Goal: Information Seeking & Learning: Learn about a topic

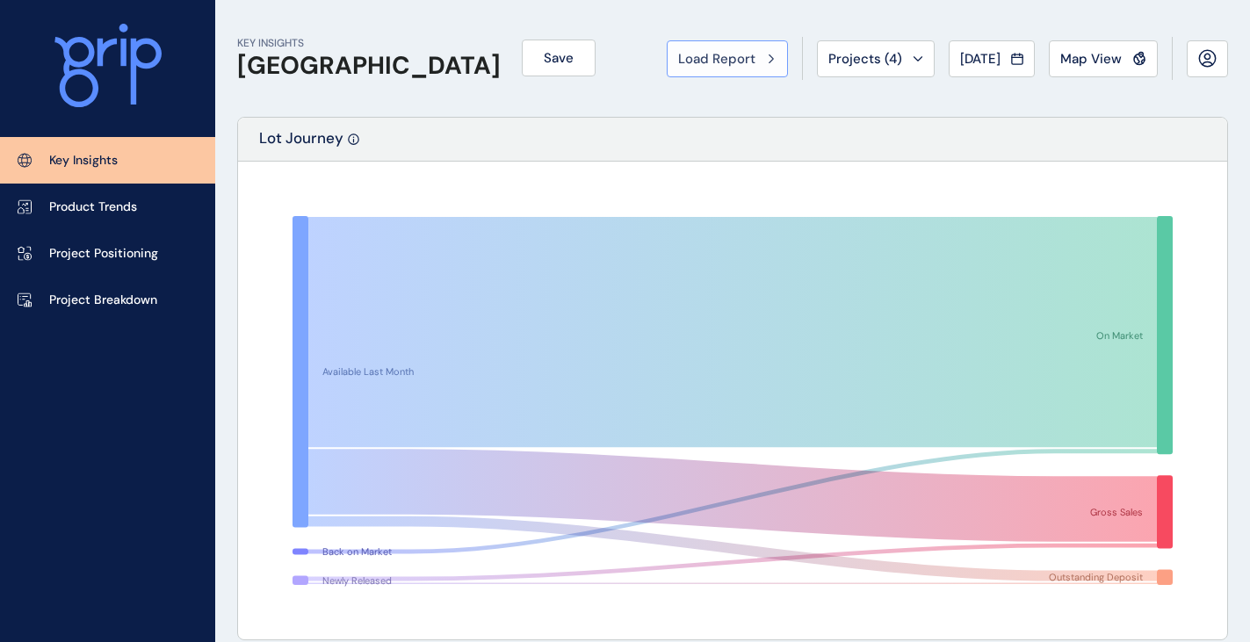
click at [715, 62] on span "Load Report" at bounding box center [716, 59] width 77 height 18
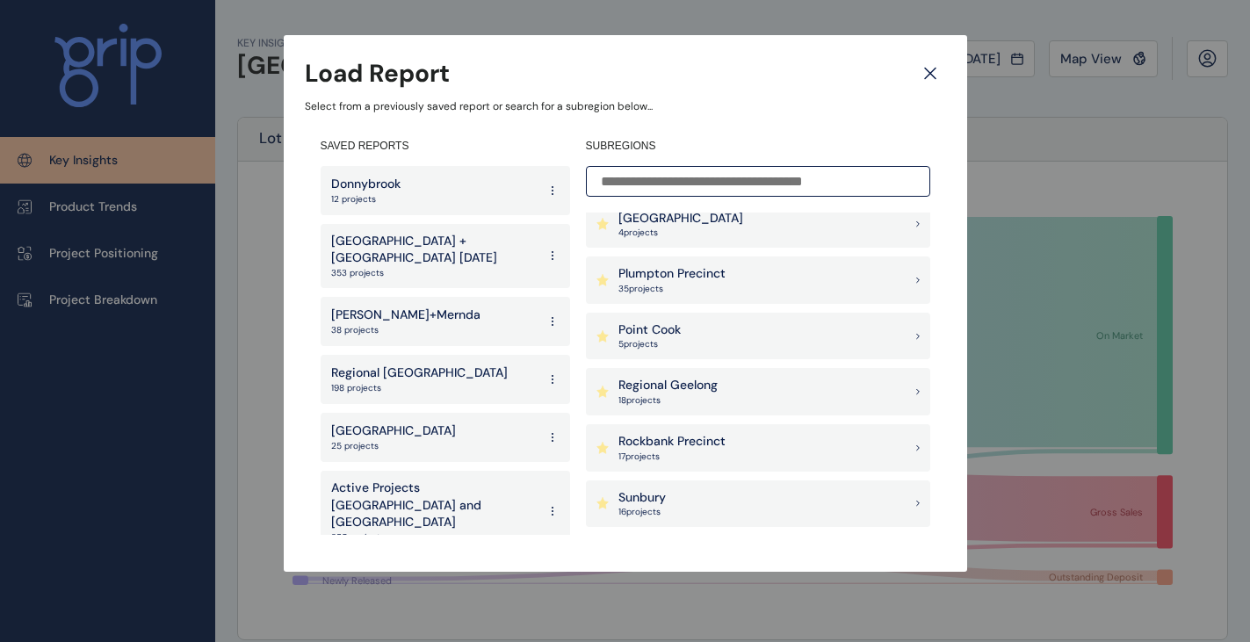
scroll to position [1493, 0]
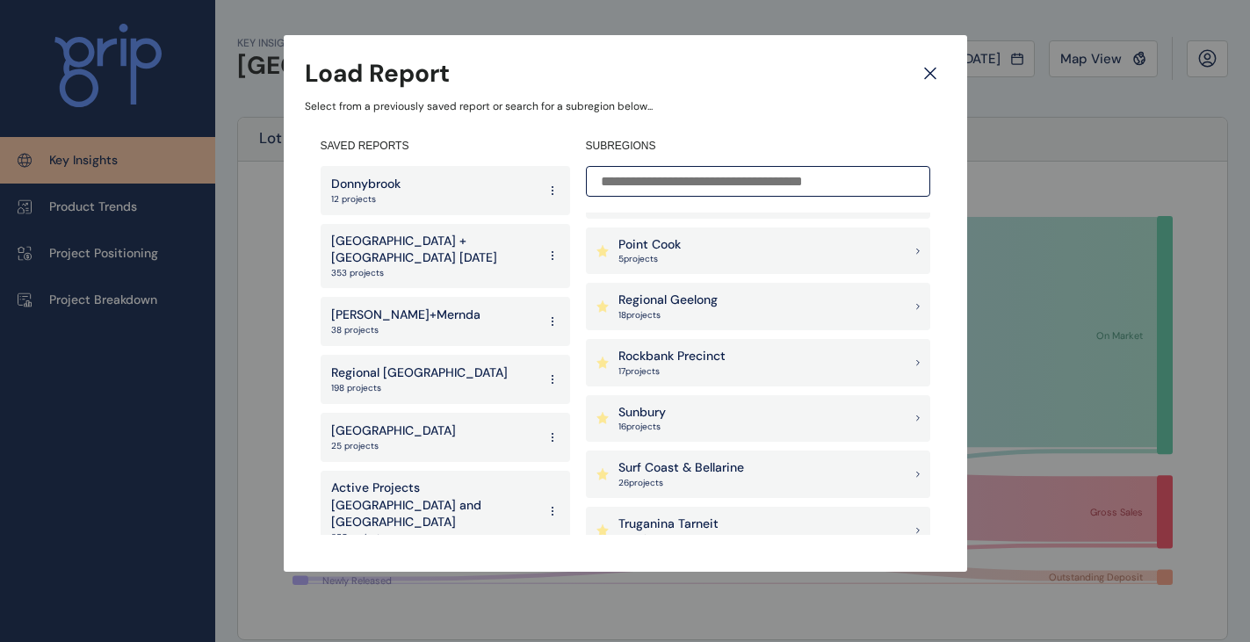
click at [692, 351] on p "Rockbank Precinct" at bounding box center [671, 357] width 107 height 18
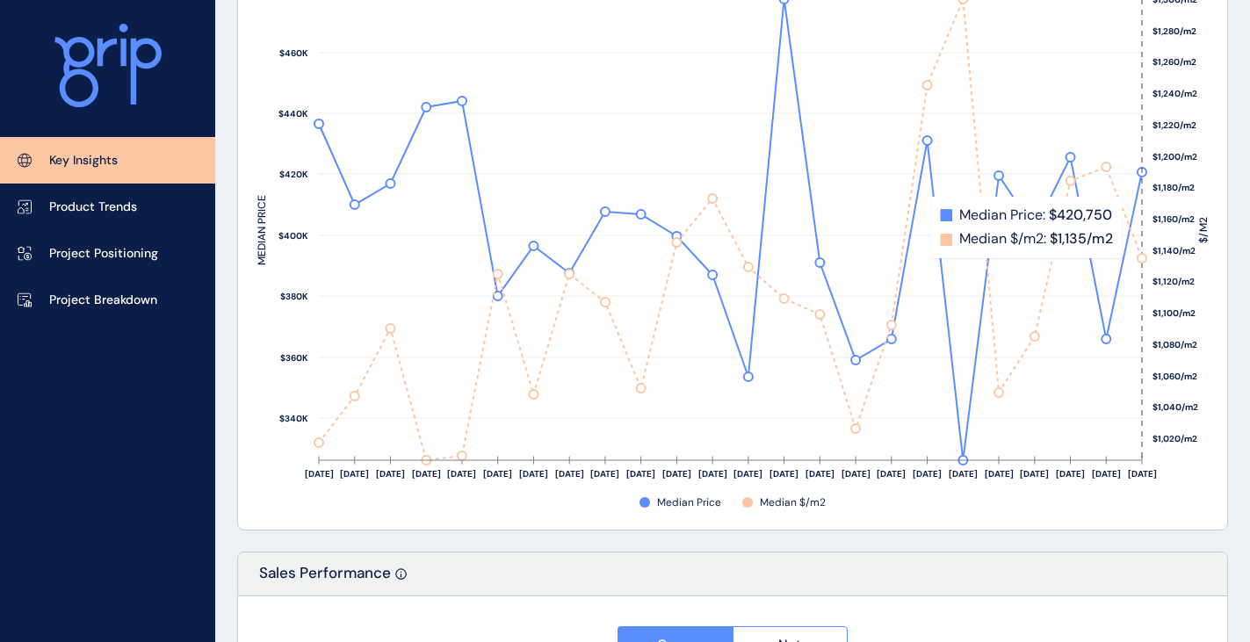
scroll to position [2108, 0]
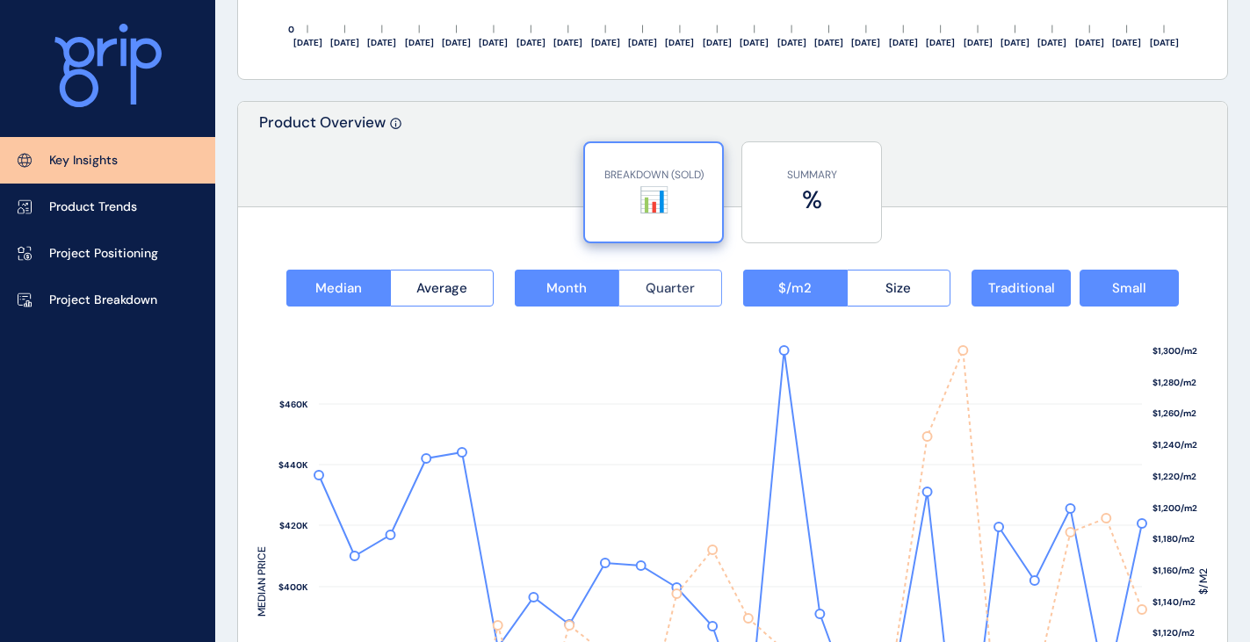
click at [709, 276] on button "Quarter" at bounding box center [670, 288] width 105 height 37
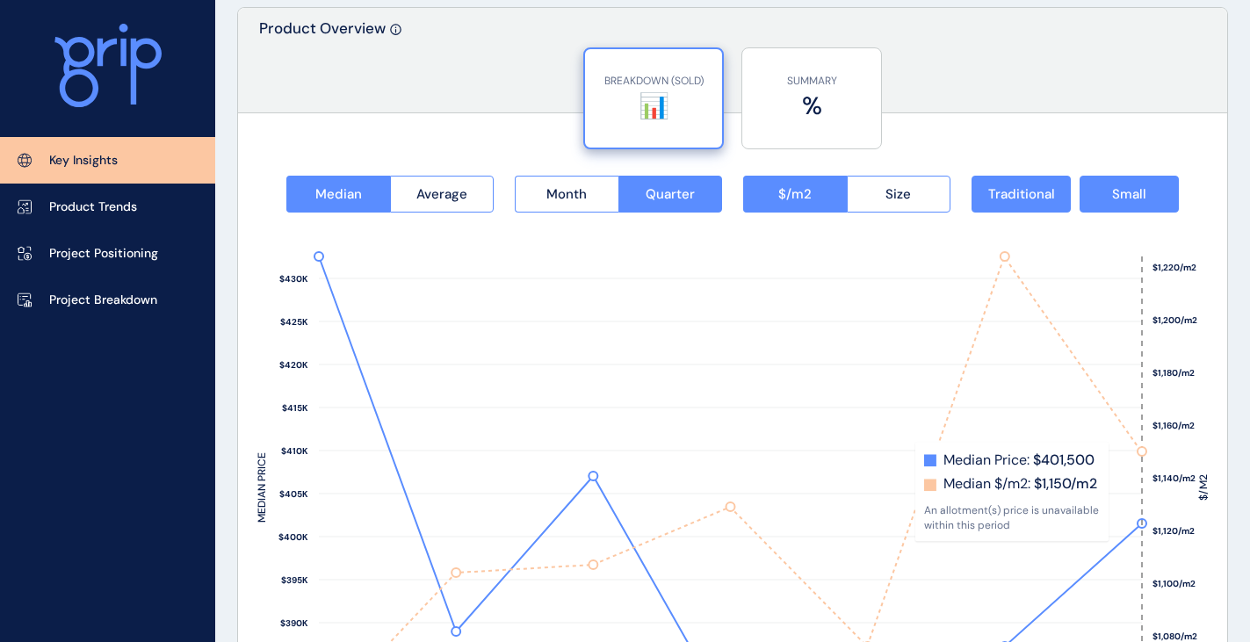
scroll to position [2020, 0]
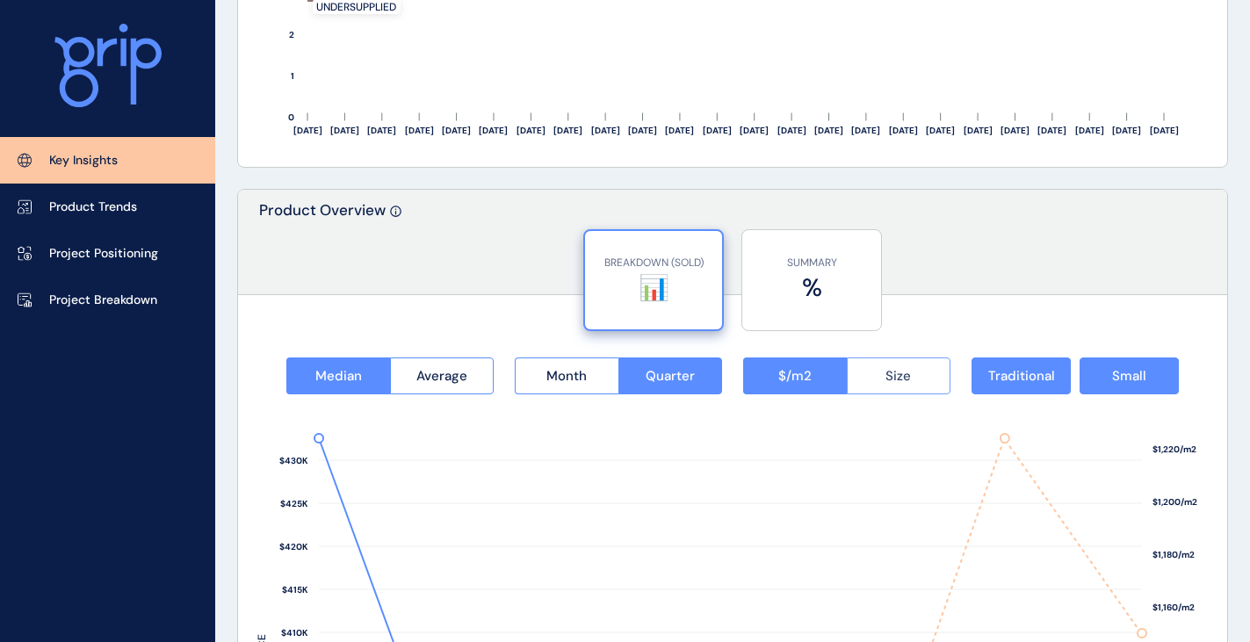
click at [917, 376] on button "Size" at bounding box center [899, 375] width 105 height 37
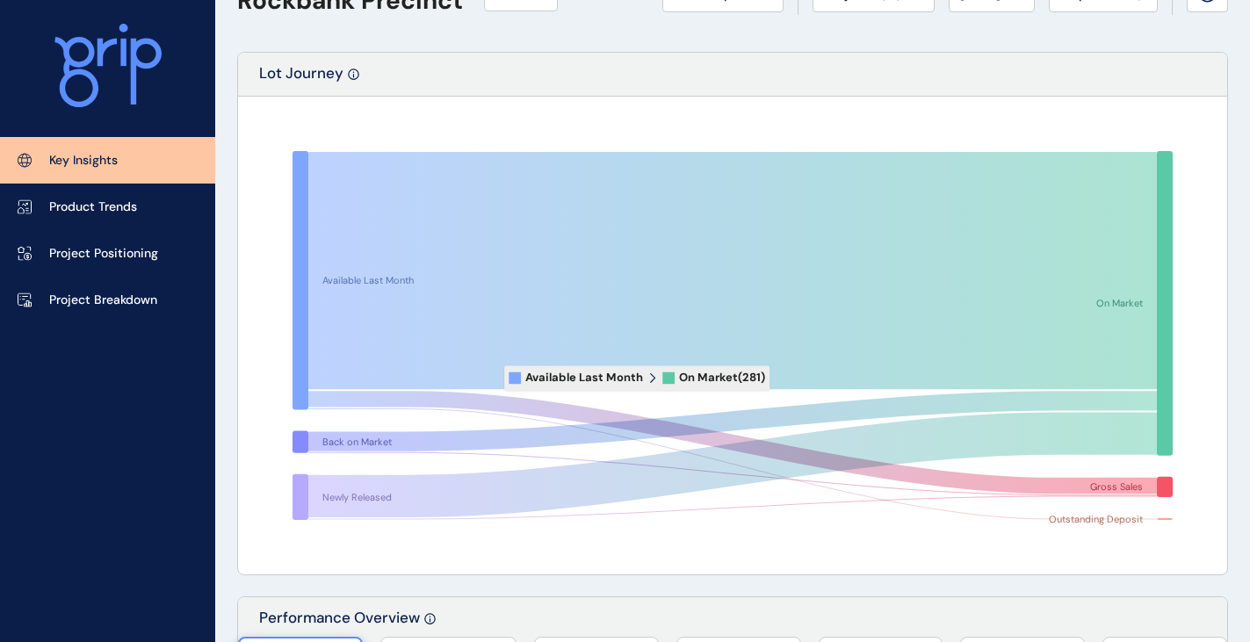
scroll to position [0, 0]
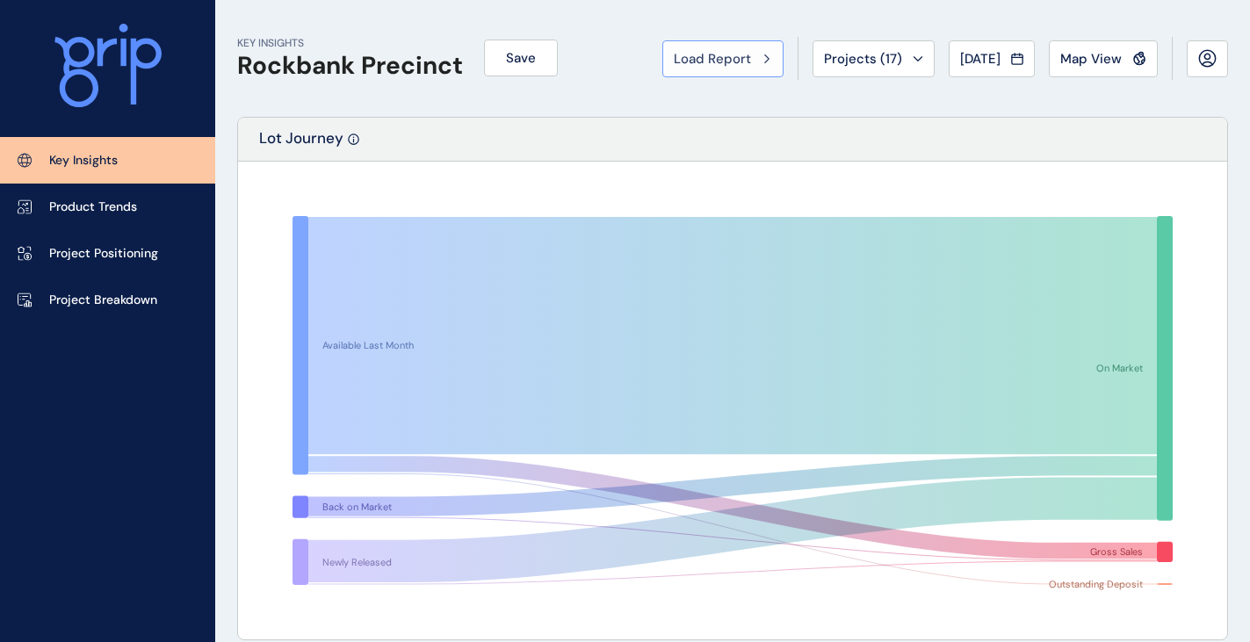
click at [719, 53] on span "Load Report" at bounding box center [712, 59] width 77 height 18
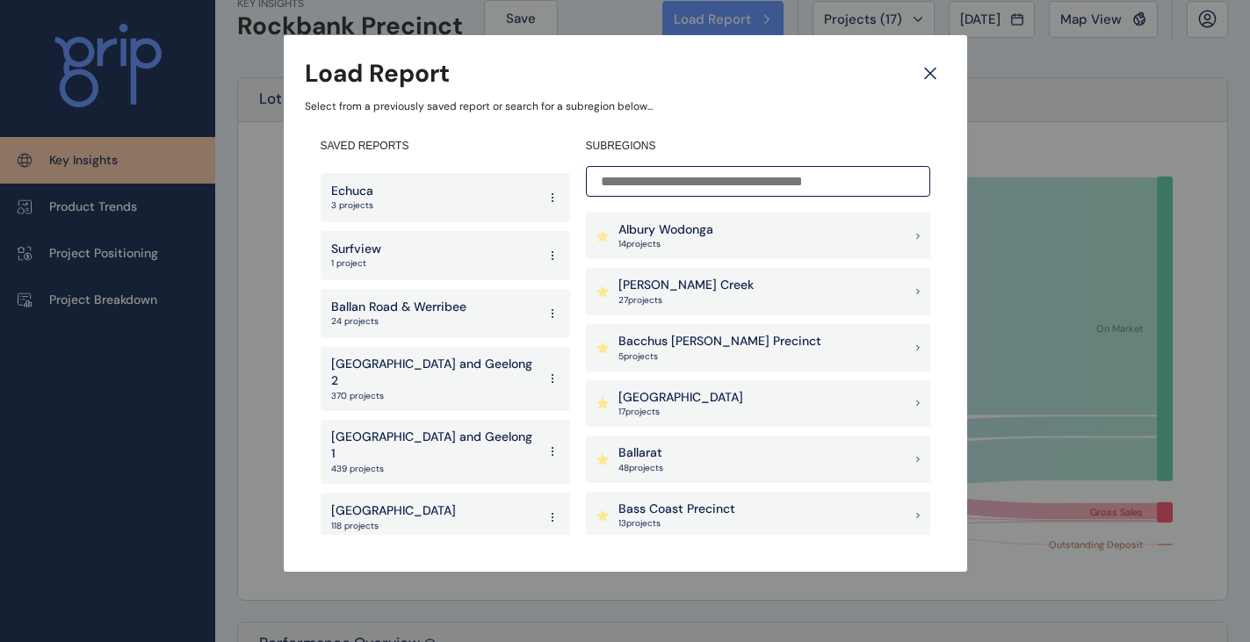
scroll to position [88, 0]
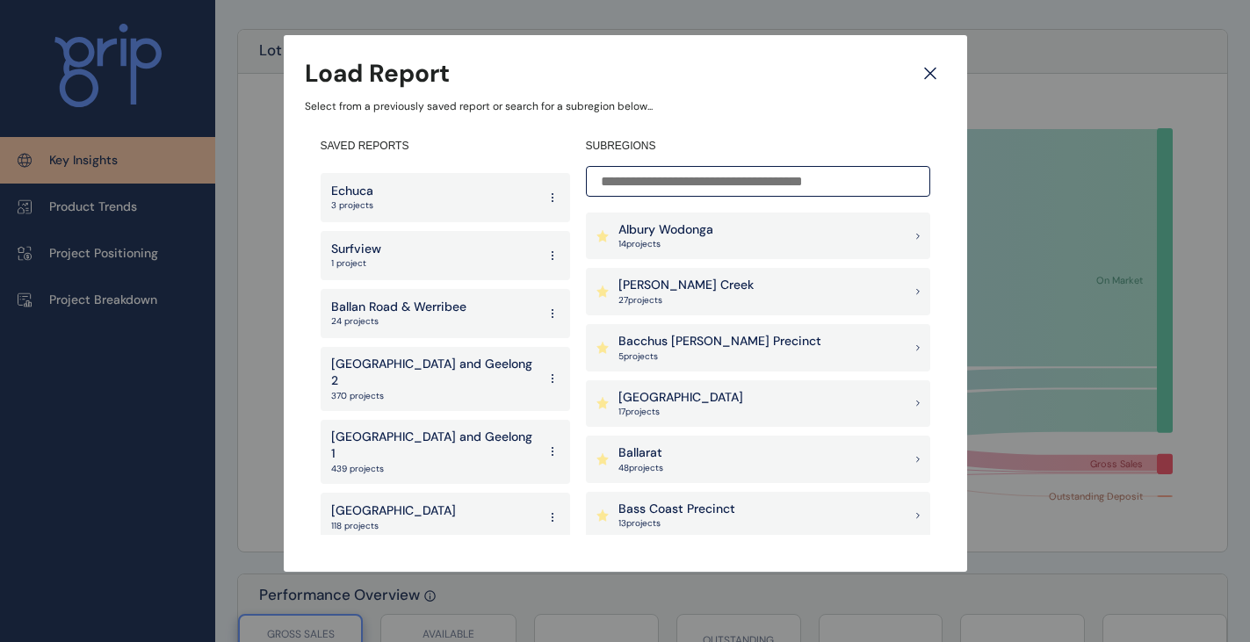
click at [386, 609] on div "West 140 projects" at bounding box center [445, 633] width 249 height 49
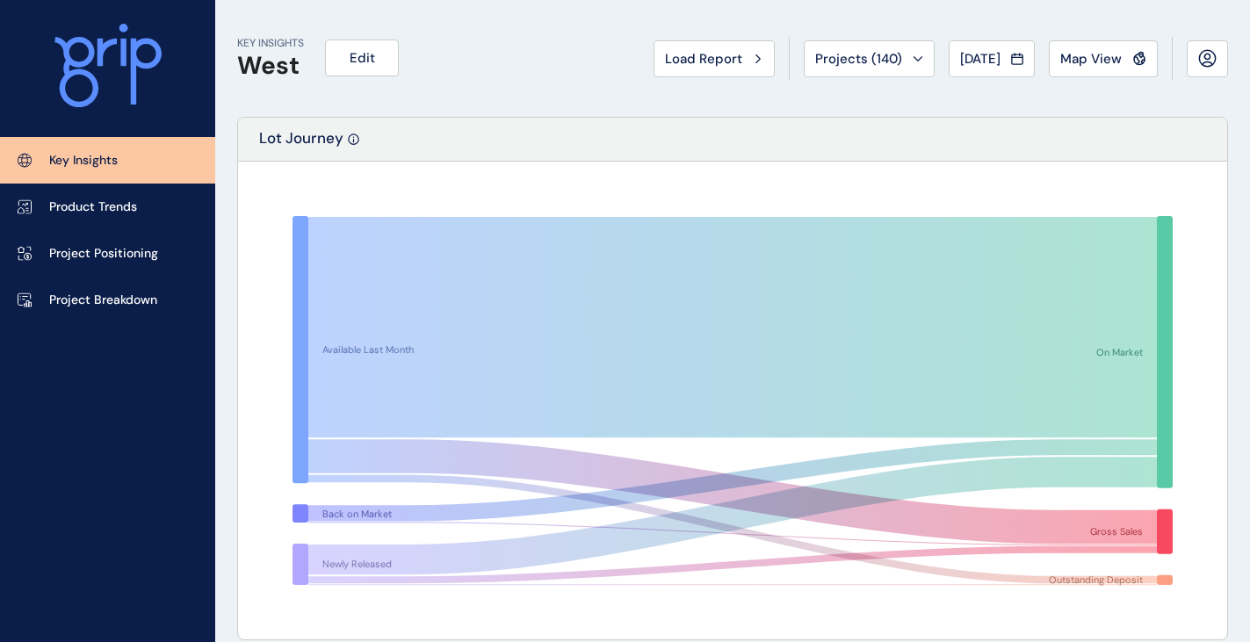
click at [732, 53] on div "Load Report" at bounding box center [714, 59] width 98 height 18
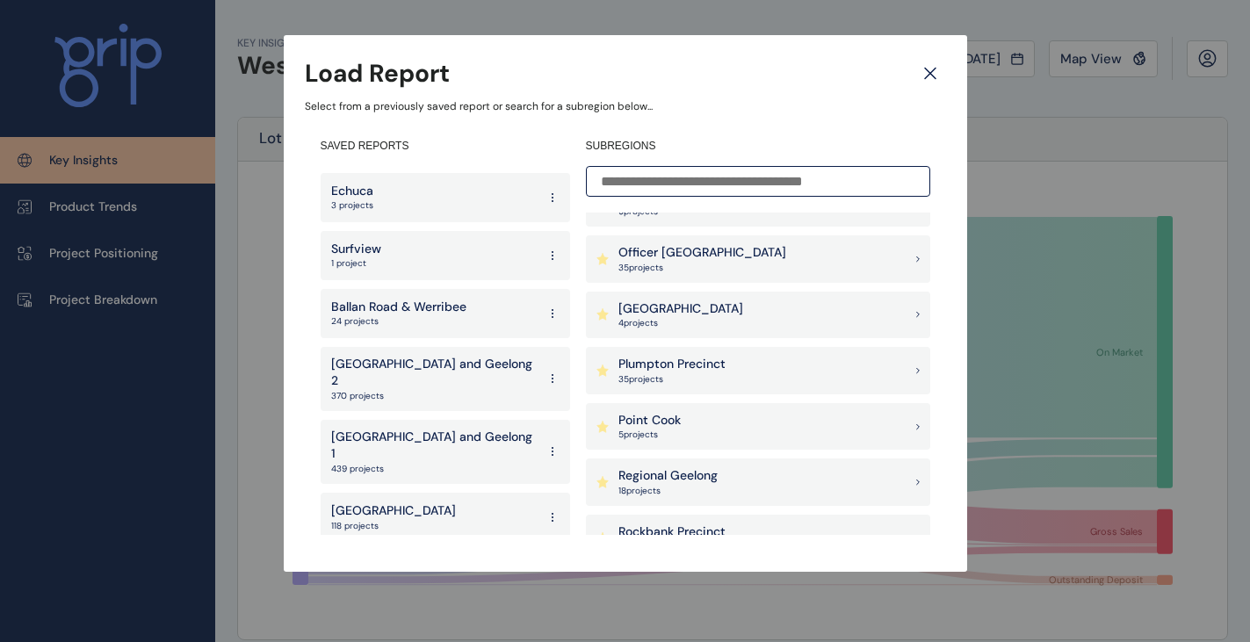
scroll to position [1405, 0]
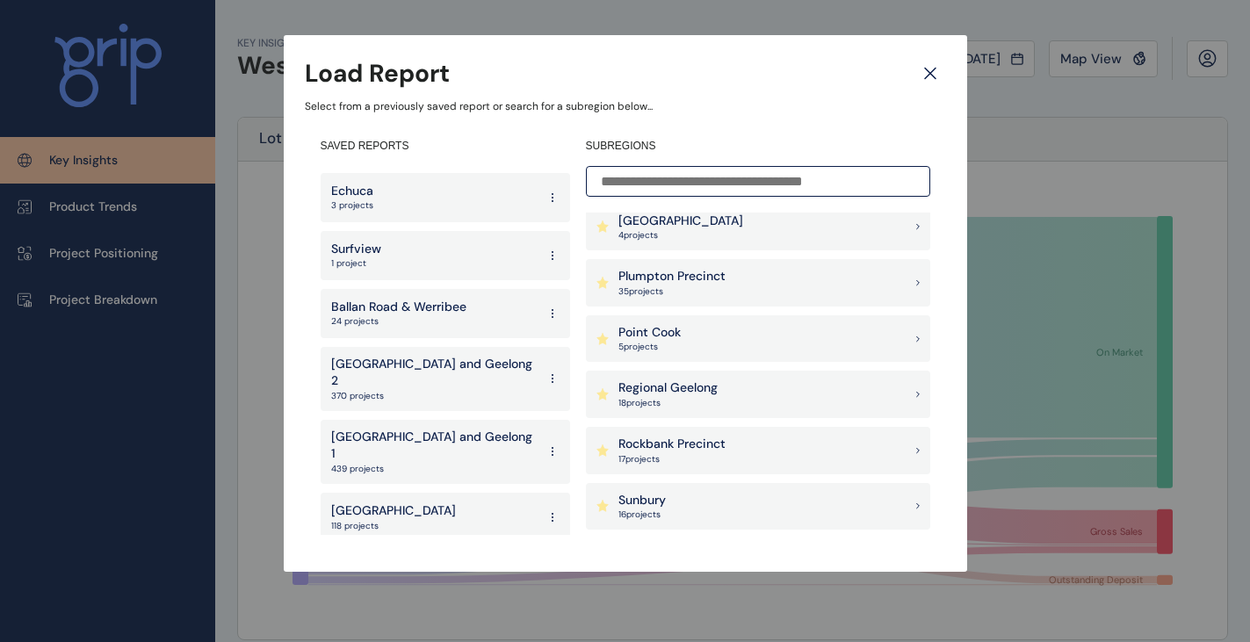
click at [679, 450] on p "Rockbank Precinct" at bounding box center [671, 445] width 107 height 18
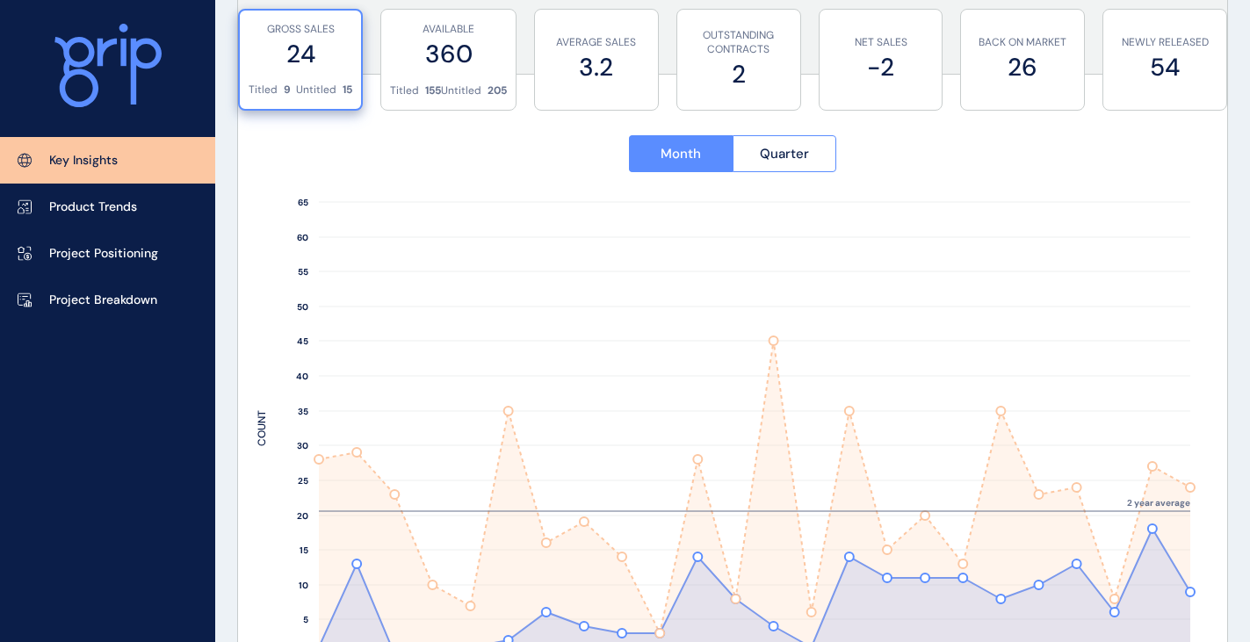
scroll to position [615, 0]
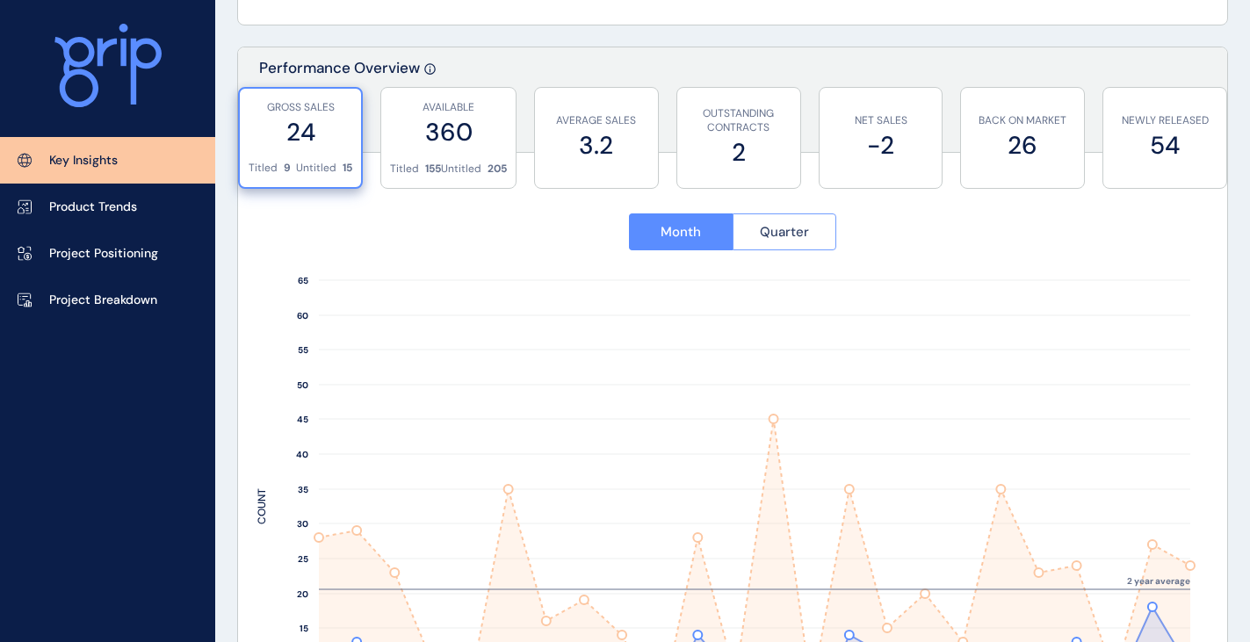
click at [800, 225] on span "Quarter" at bounding box center [784, 232] width 49 height 18
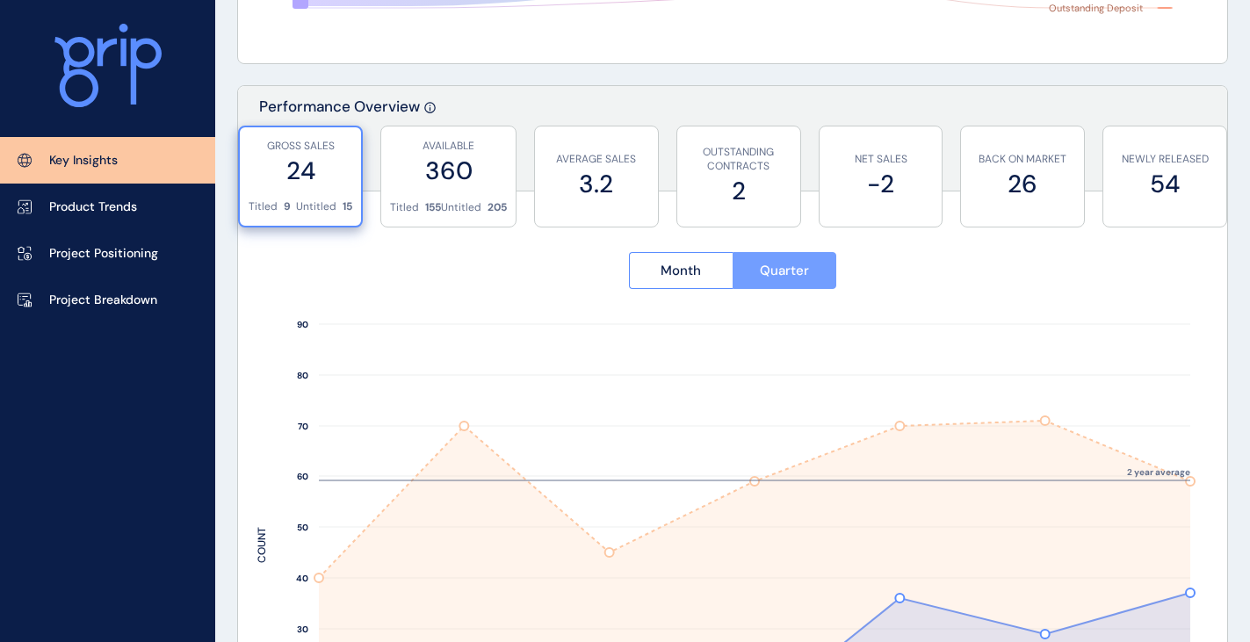
scroll to position [527, 0]
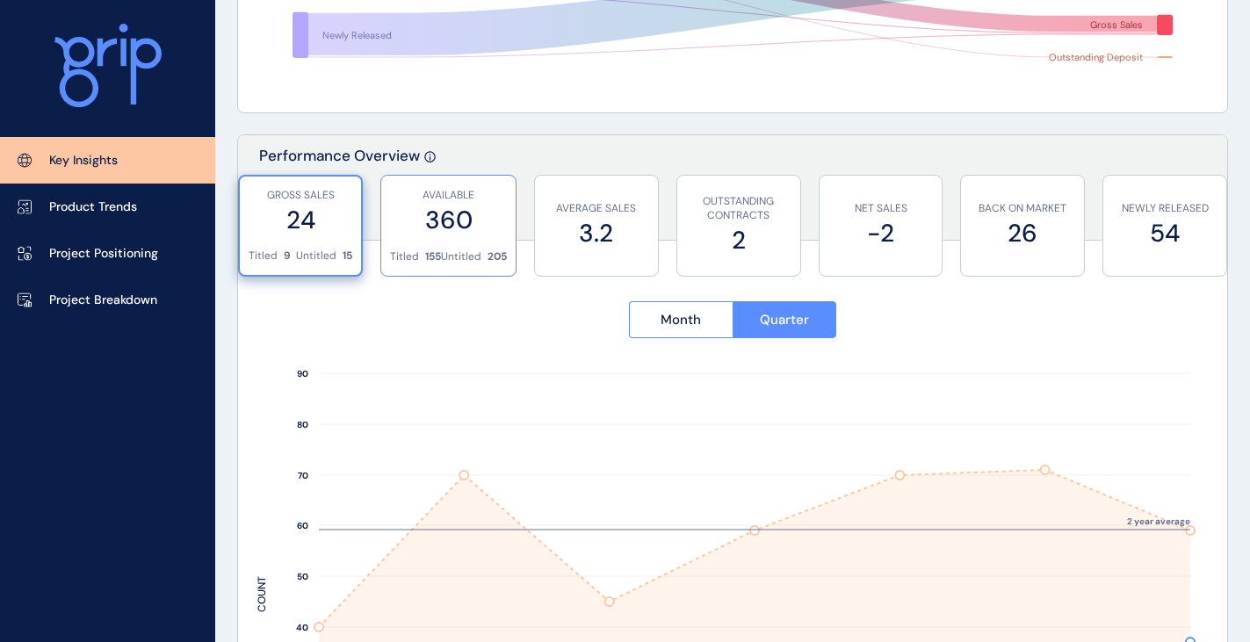
click at [429, 222] on label "360" at bounding box center [448, 220] width 117 height 34
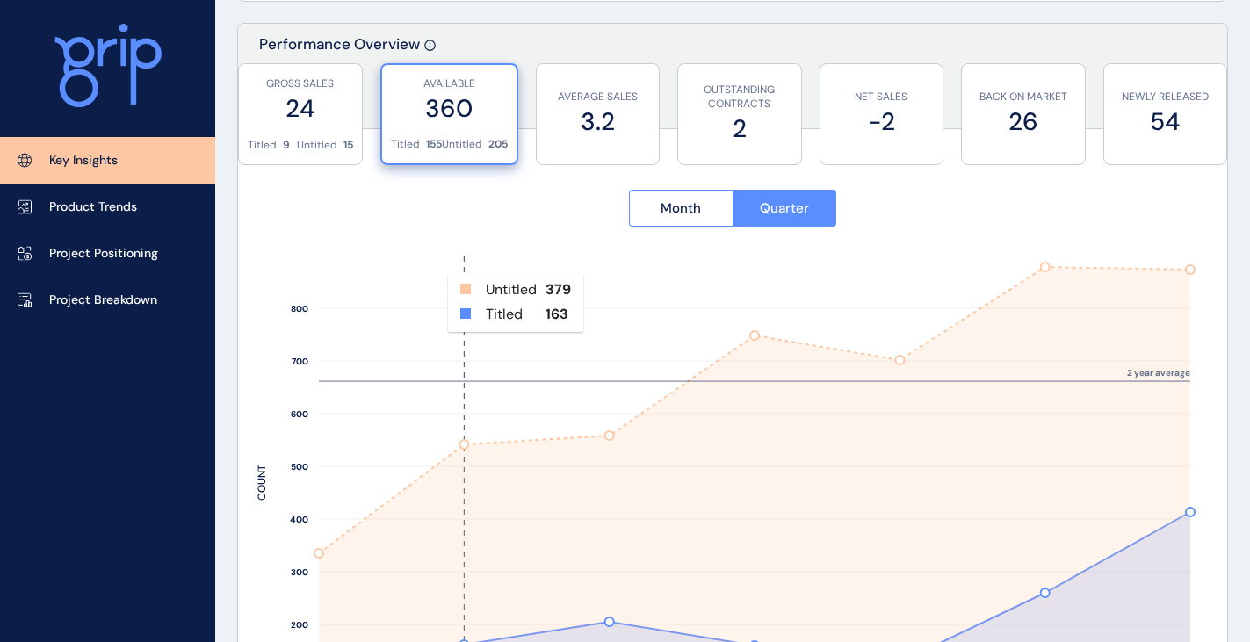
scroll to position [703, 0]
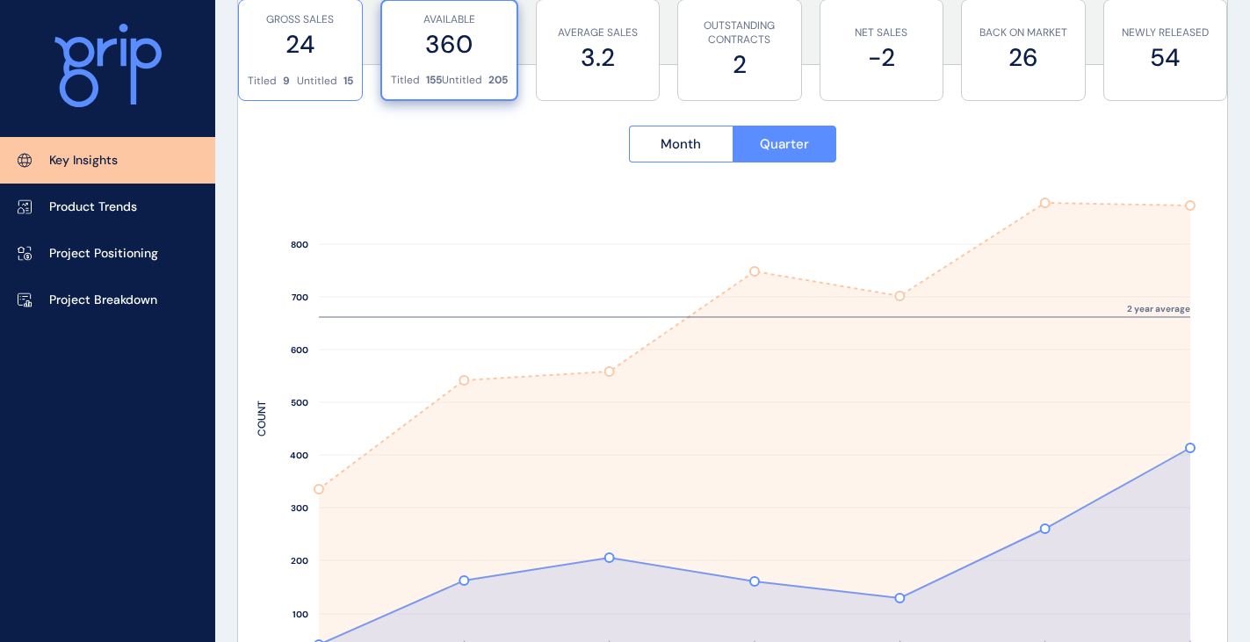
click at [301, 54] on label "24" at bounding box center [300, 44] width 105 height 34
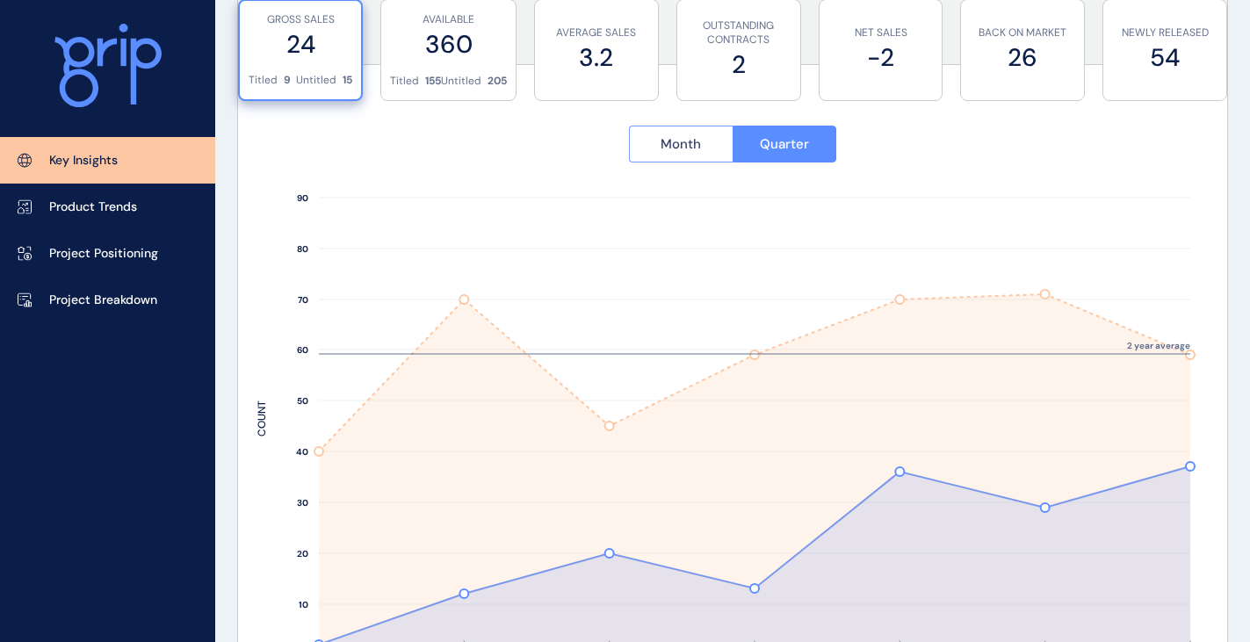
drag, startPoint x: 691, startPoint y: 147, endPoint x: 718, endPoint y: 168, distance: 33.7
click at [691, 147] on span "Month" at bounding box center [680, 144] width 40 height 18
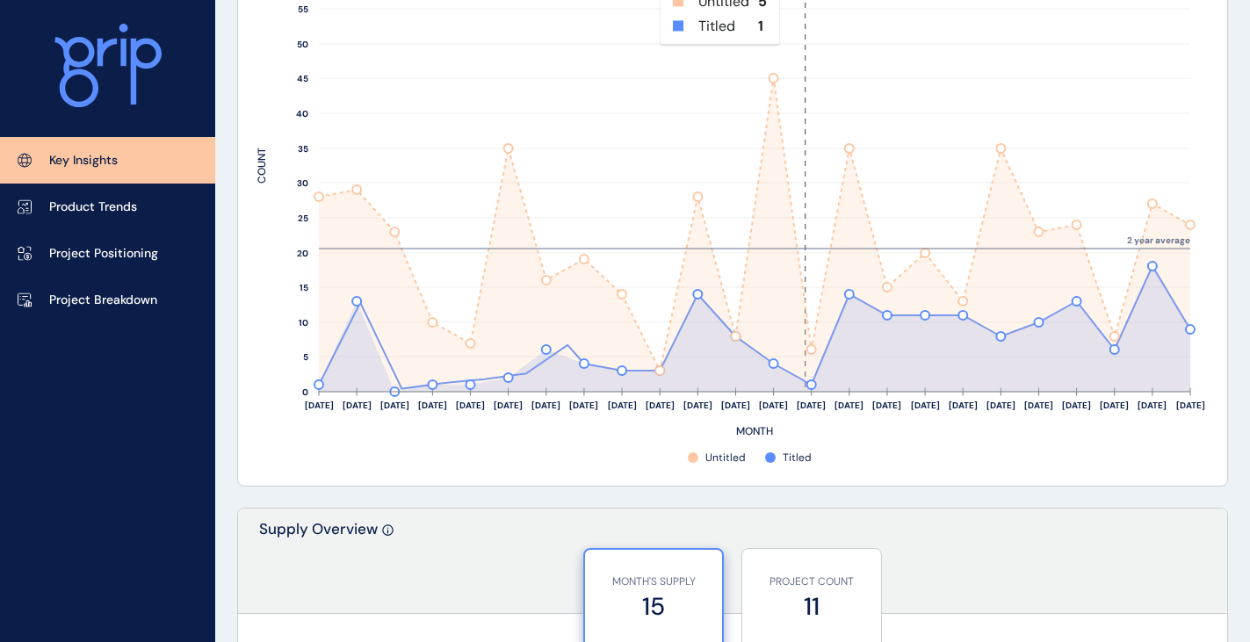
scroll to position [966, 0]
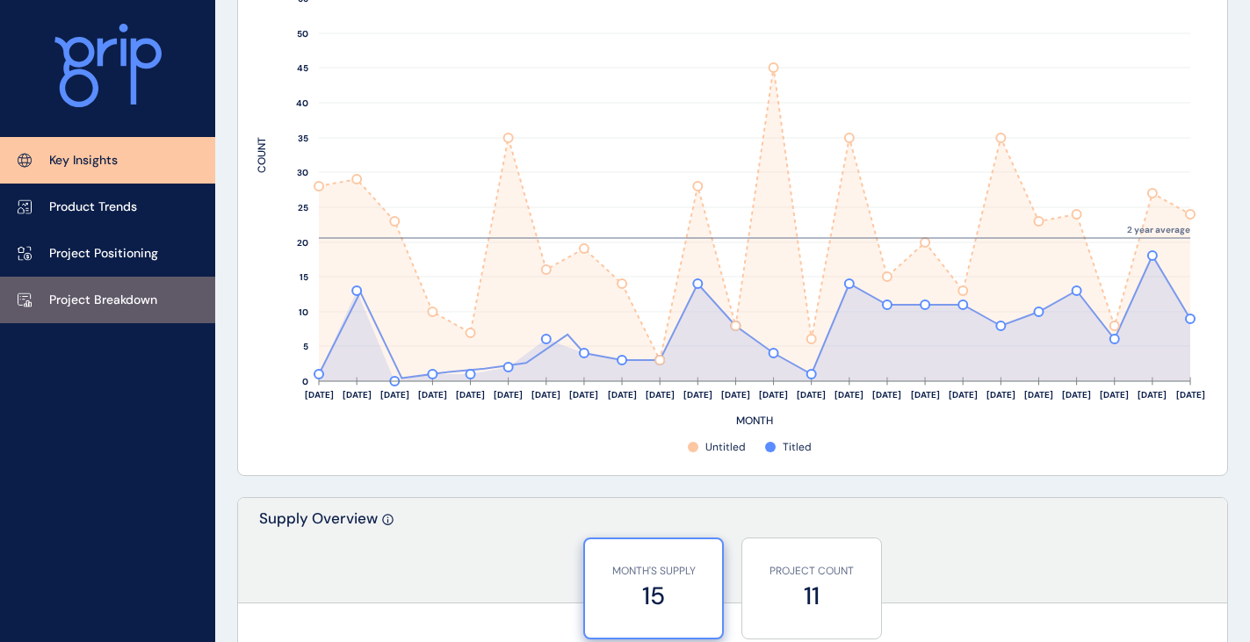
click at [38, 310] on link "Project Breakdown" at bounding box center [107, 300] width 215 height 47
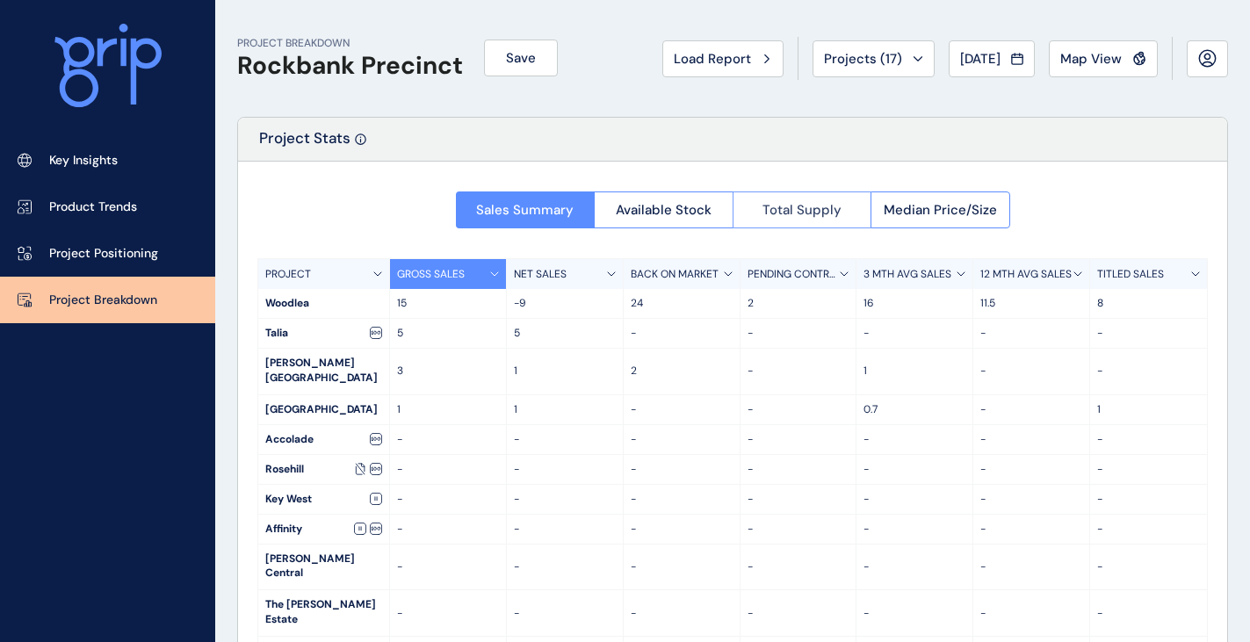
click at [803, 219] on button "Total Supply" at bounding box center [801, 209] width 139 height 37
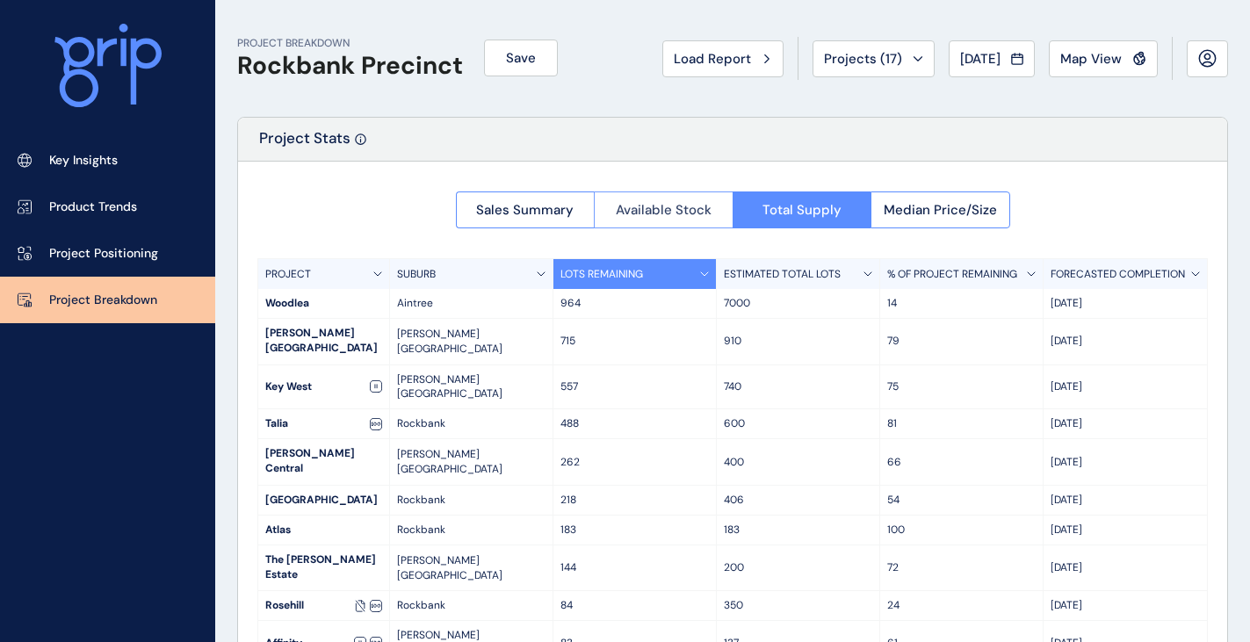
click at [632, 220] on button "Available Stock" at bounding box center [663, 209] width 139 height 37
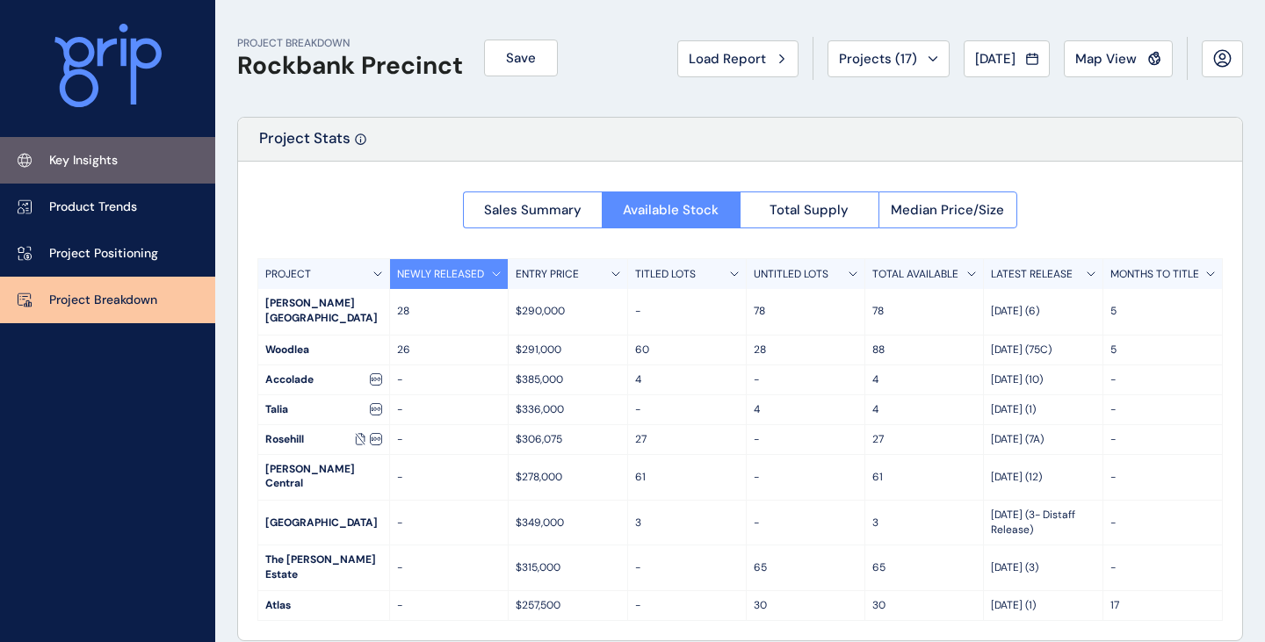
click at [148, 167] on link "Key Insights" at bounding box center [107, 160] width 215 height 47
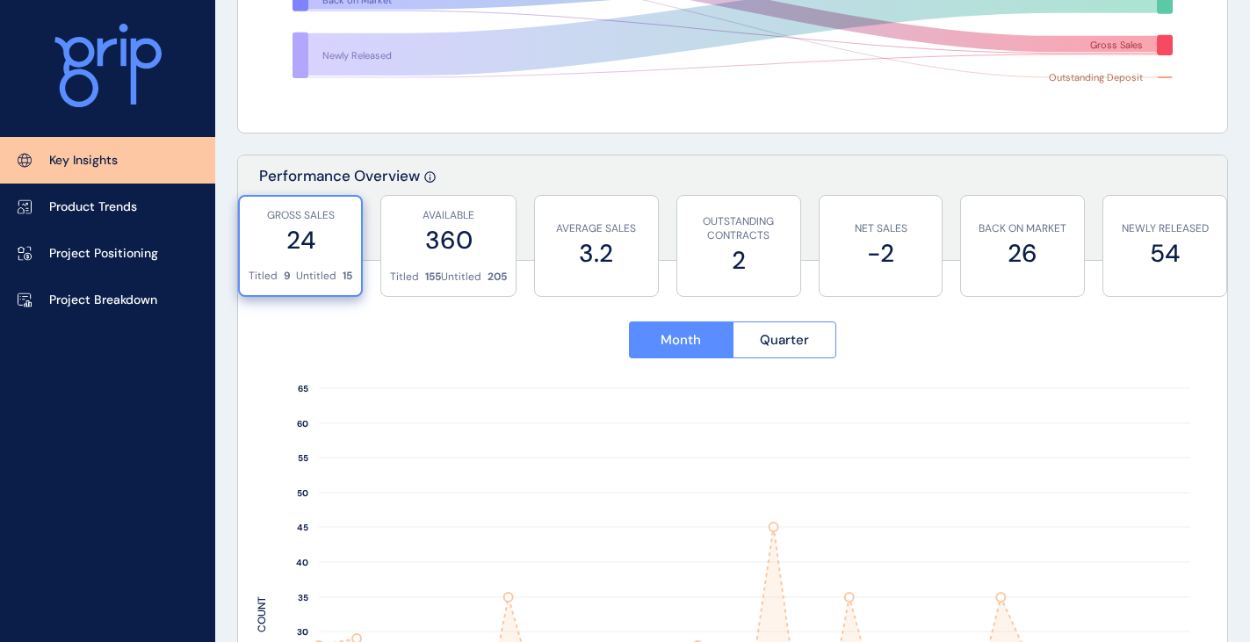
scroll to position [527, 0]
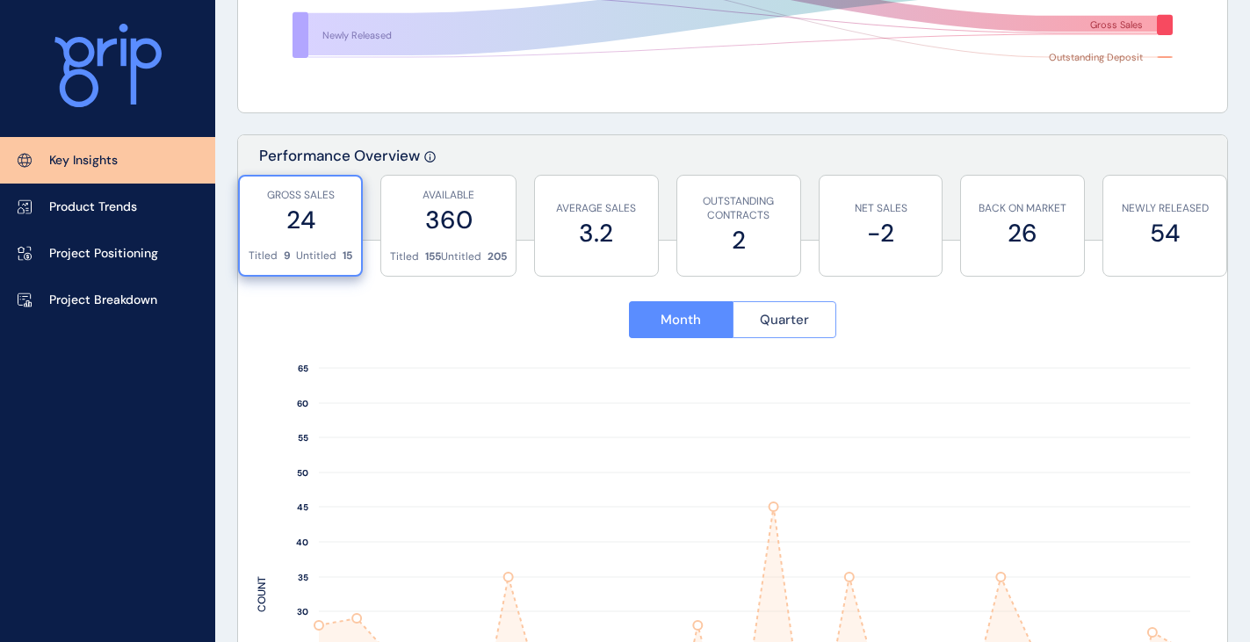
click at [807, 328] on span "Quarter" at bounding box center [784, 320] width 49 height 18
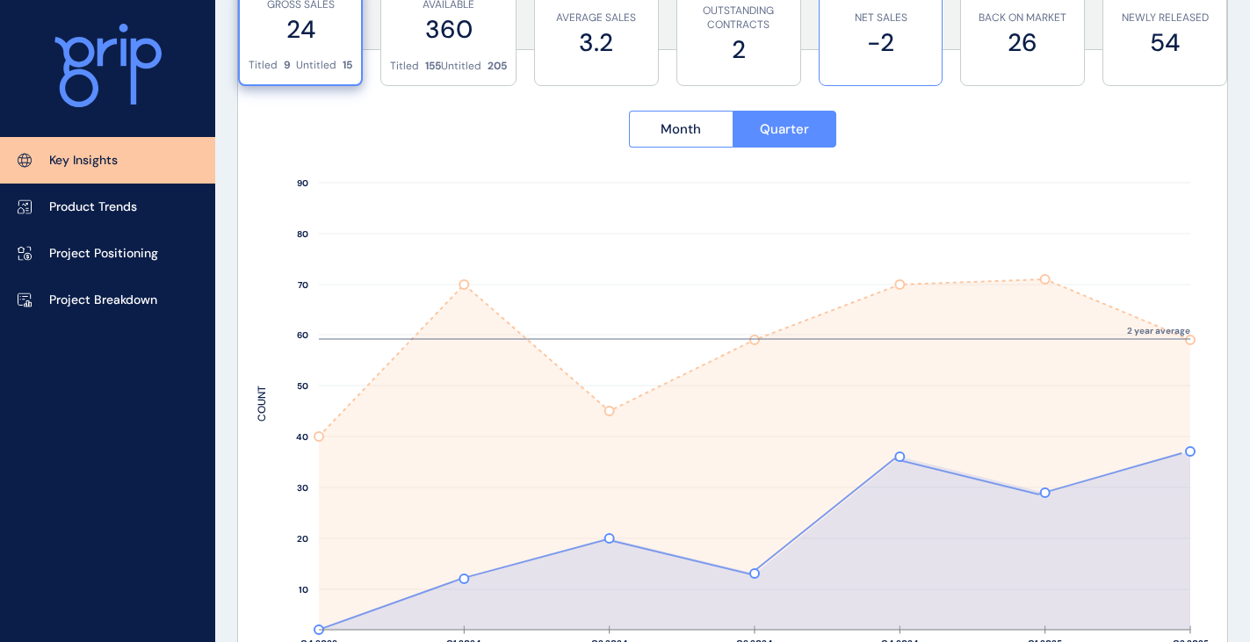
scroll to position [509, 0]
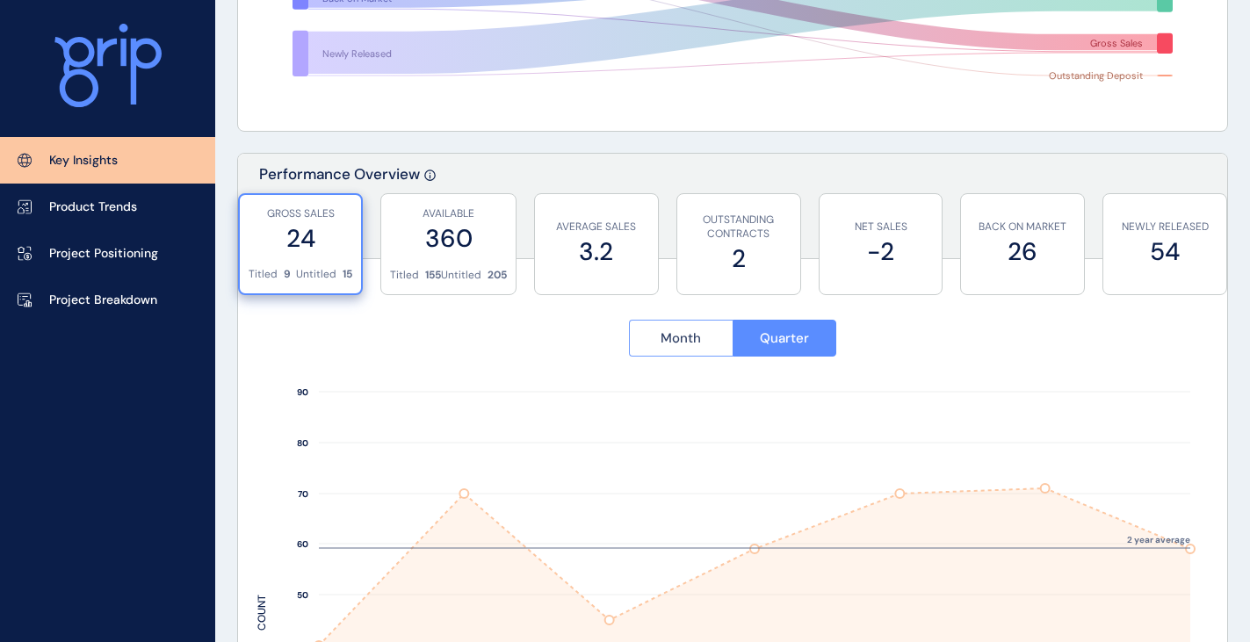
click at [679, 342] on span "Month" at bounding box center [680, 338] width 40 height 18
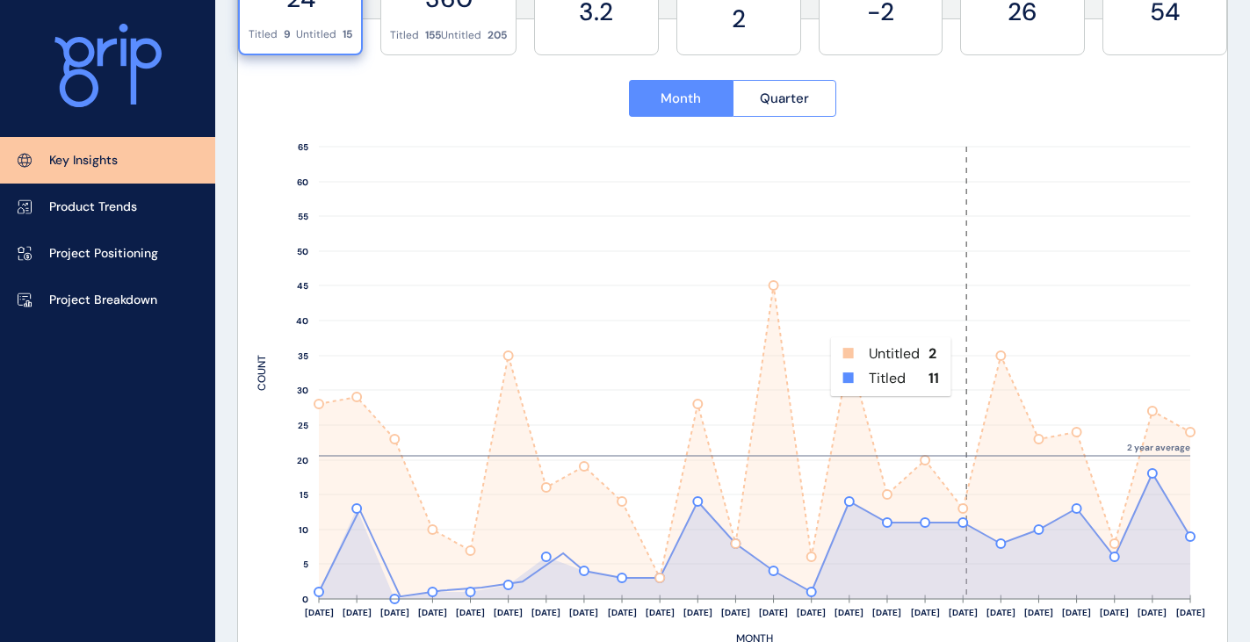
scroll to position [684, 0]
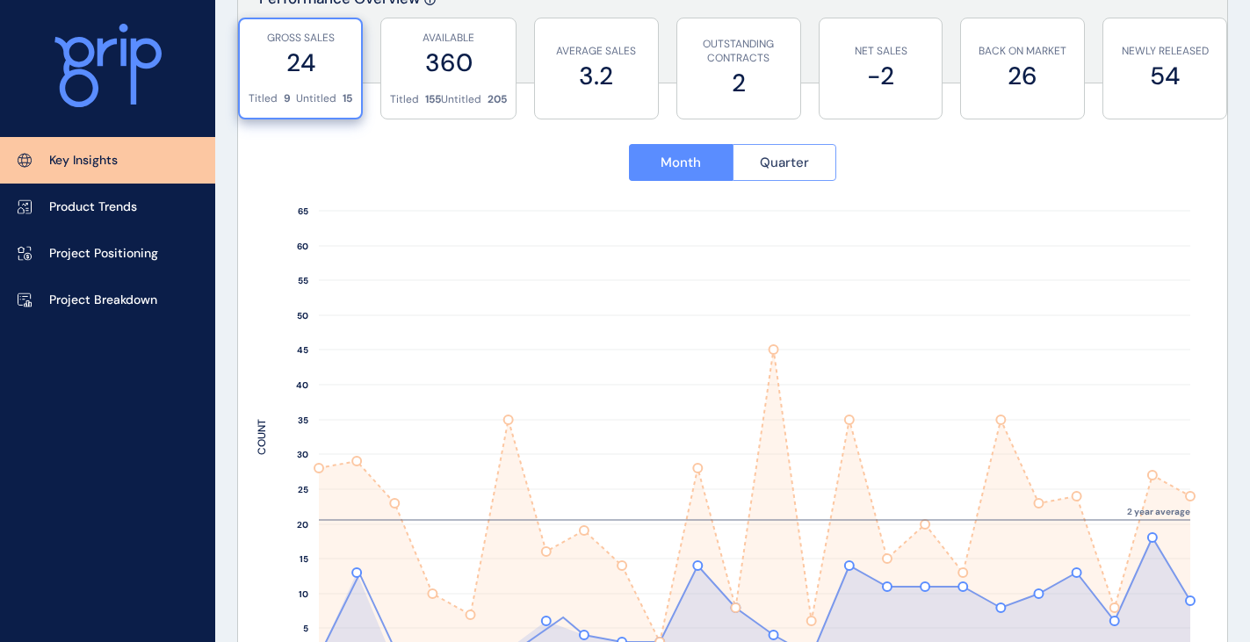
click at [810, 170] on button "Quarter" at bounding box center [784, 162] width 105 height 37
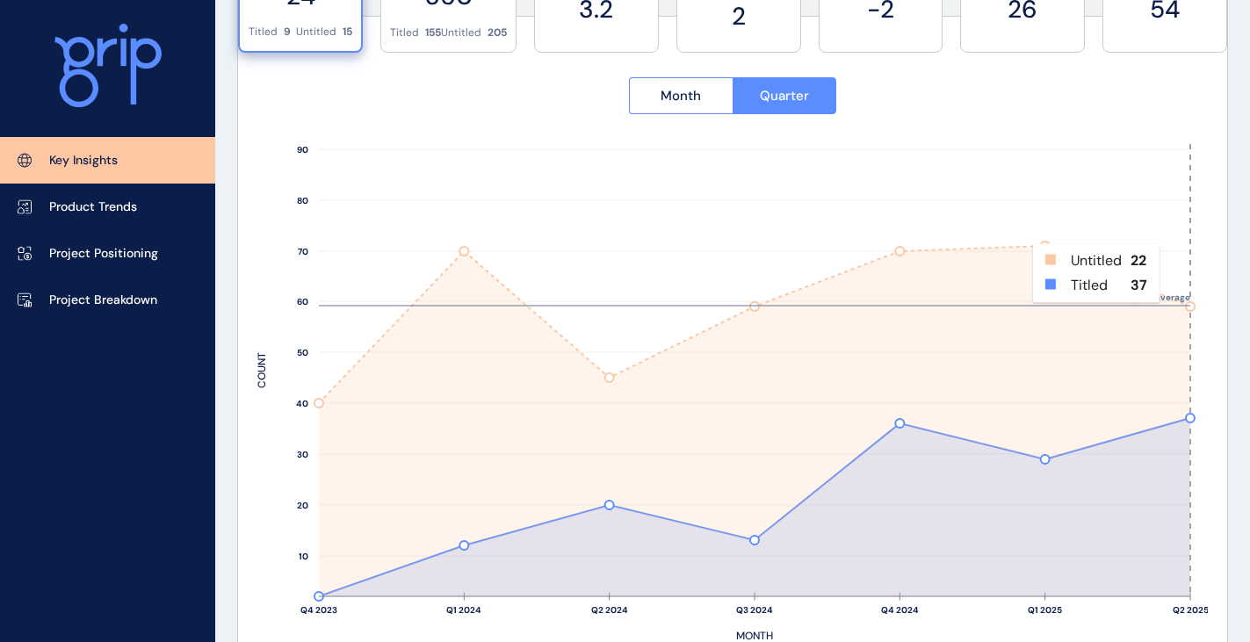
scroll to position [772, 0]
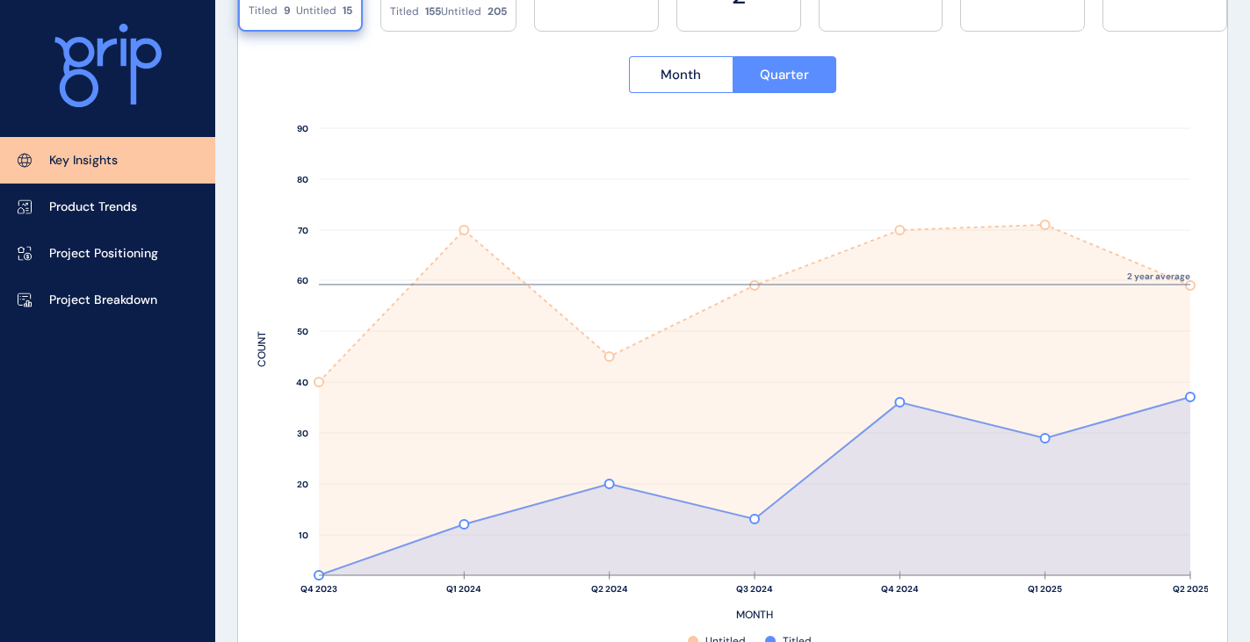
click at [238, 67] on div "Month Quarter Q4 2023 Q1 2024 Q2 2024 Q3 2024 Q4 2024 Q1 2025 Q2 2025 MONTH 10 …" at bounding box center [732, 344] width 989 height 652
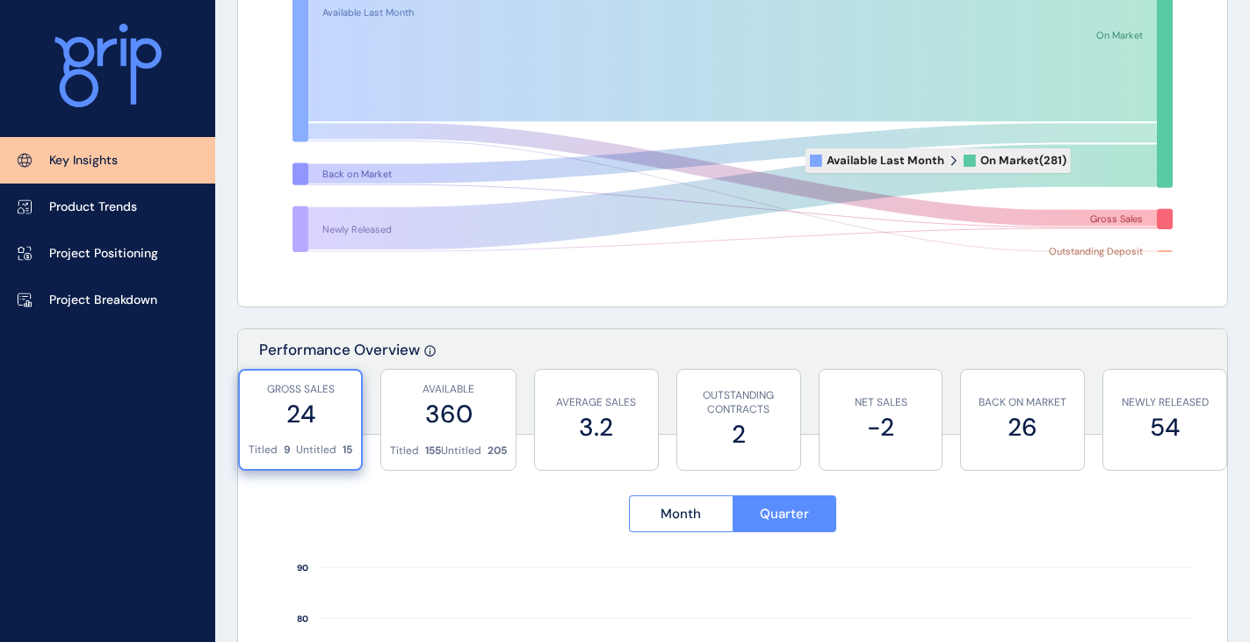
scroll to position [0, 0]
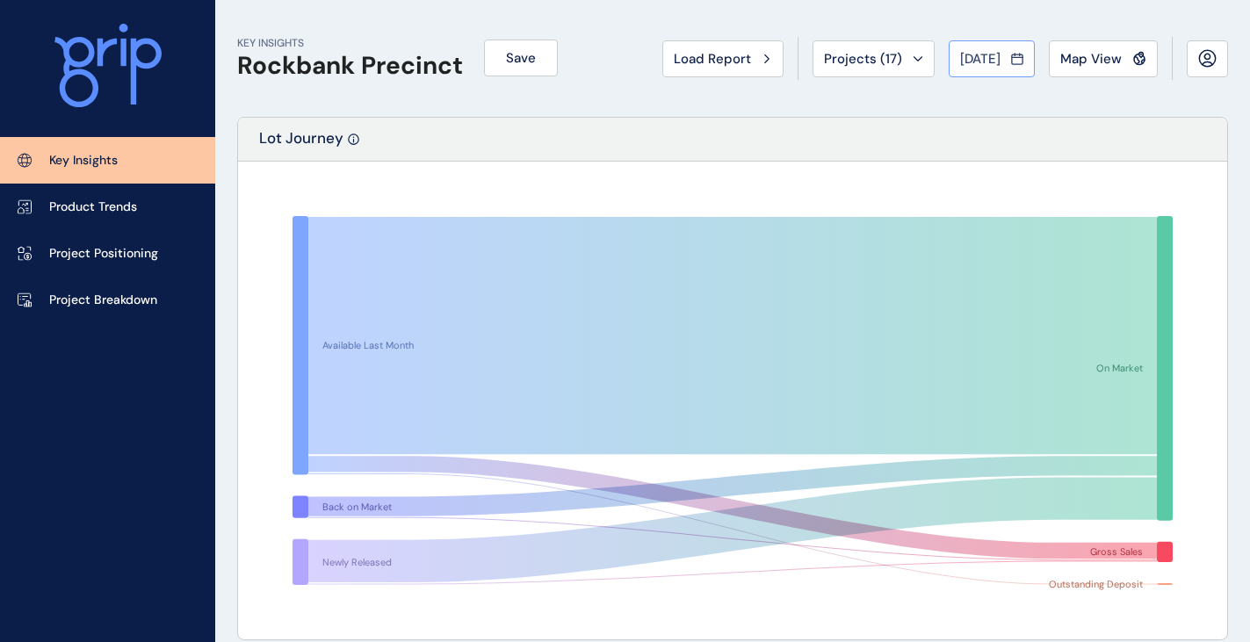
click at [963, 61] on span "[DATE]" at bounding box center [980, 59] width 40 height 18
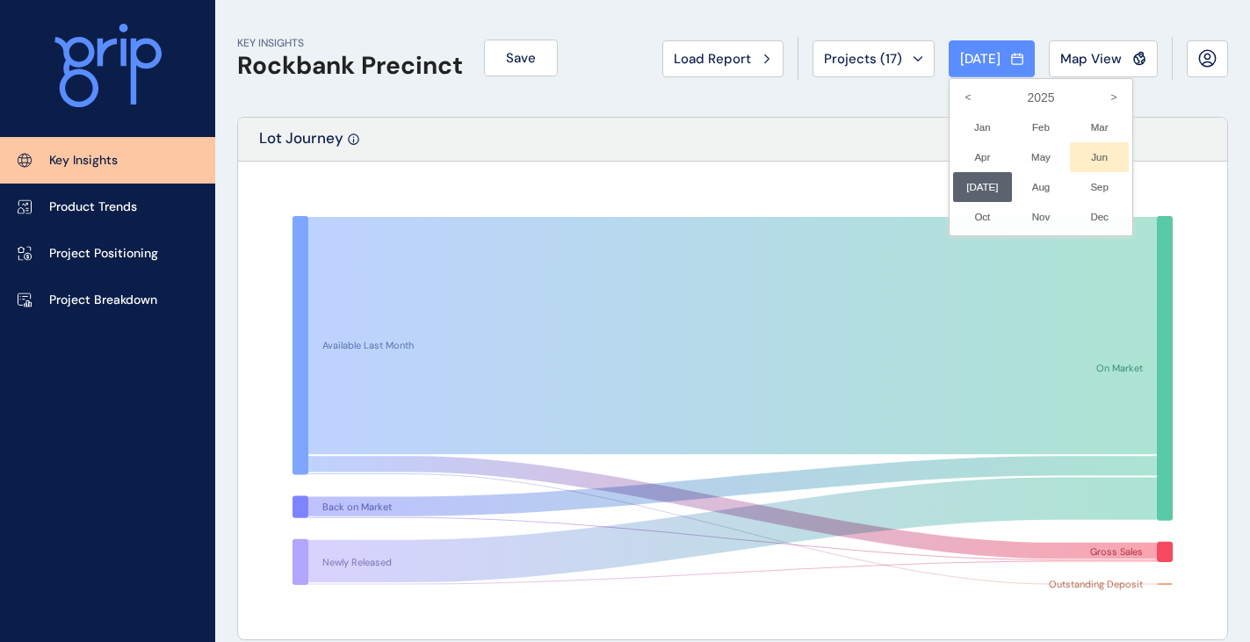
click at [1075, 153] on li "Jun No report is available for this period. New months are usually published 5 …" at bounding box center [1099, 157] width 59 height 30
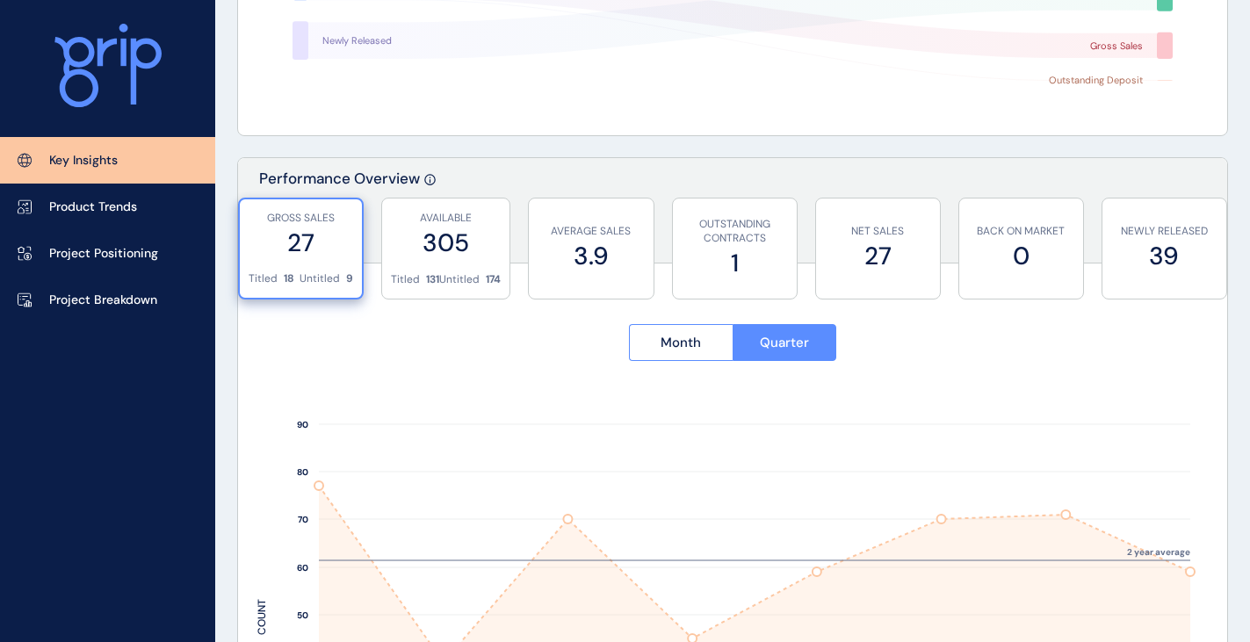
scroll to position [527, 0]
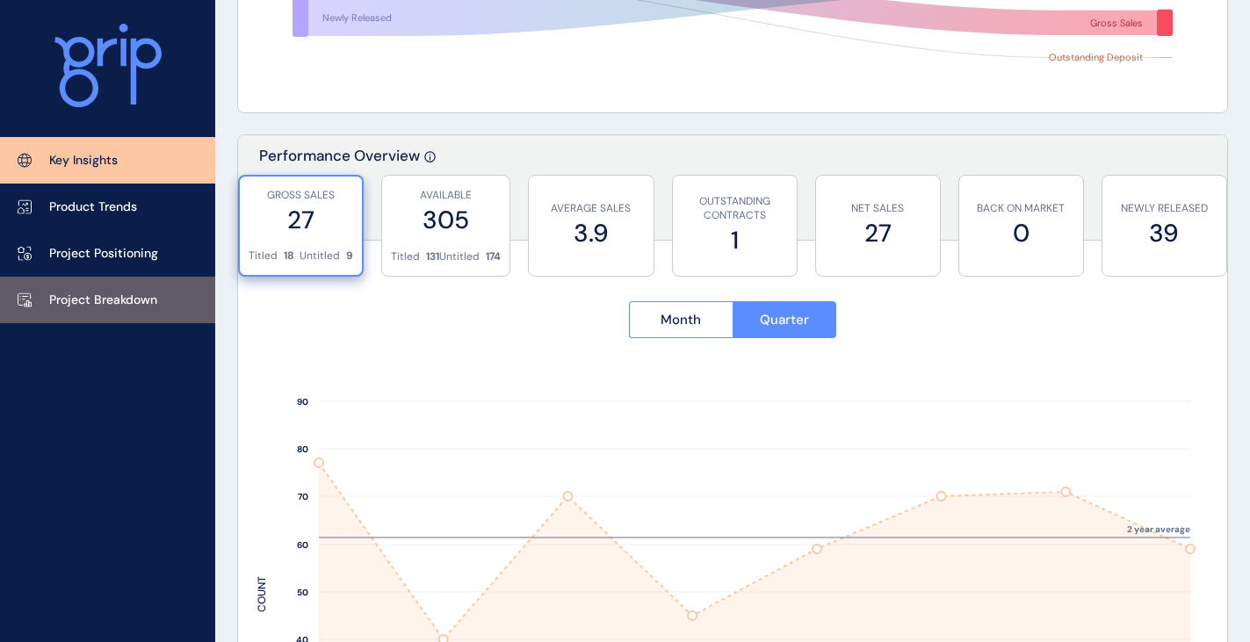
click at [133, 282] on link "Project Breakdown" at bounding box center [107, 300] width 215 height 47
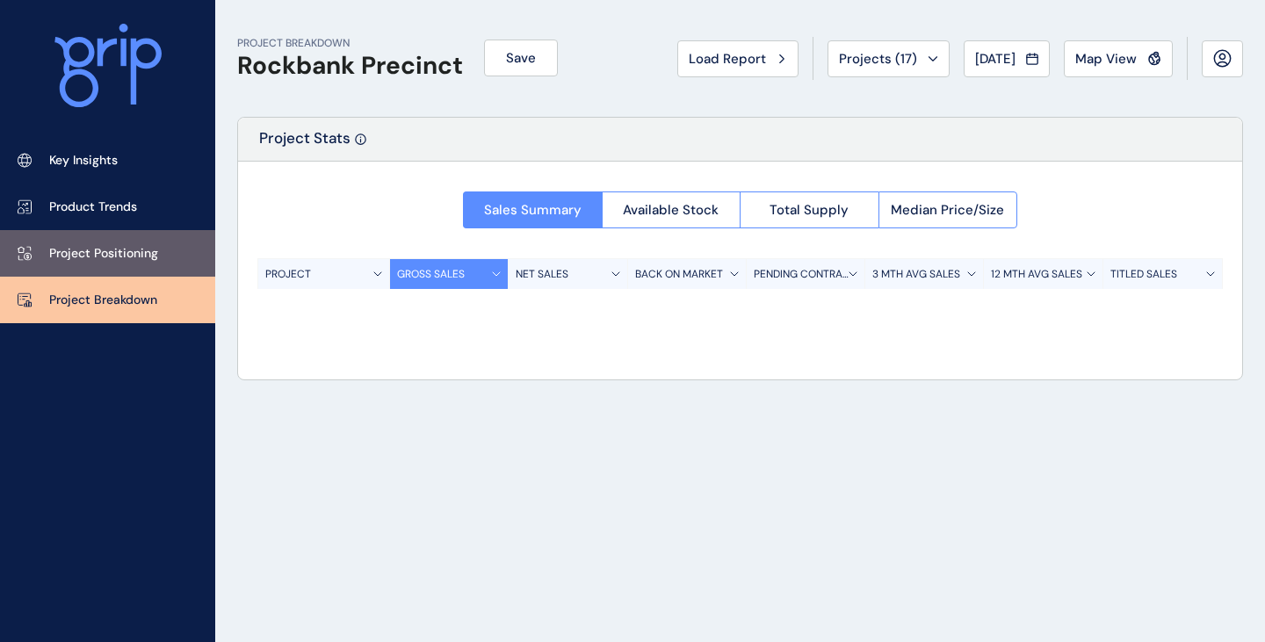
click at [133, 249] on p "Project Positioning" at bounding box center [103, 254] width 109 height 18
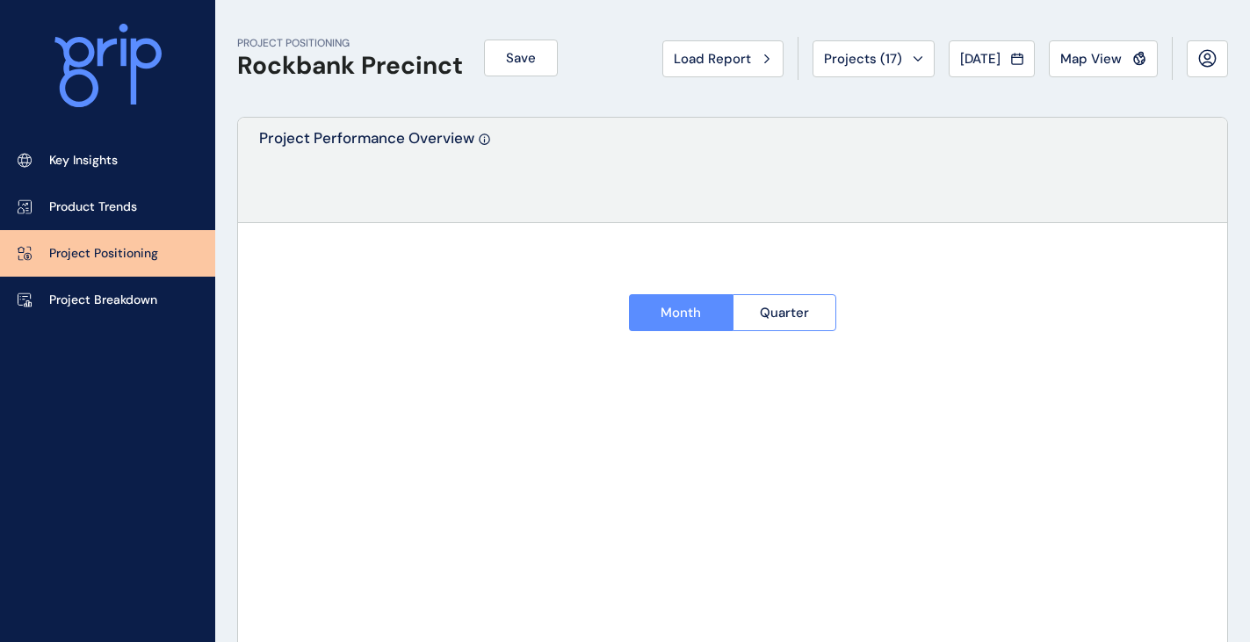
type input "*******"
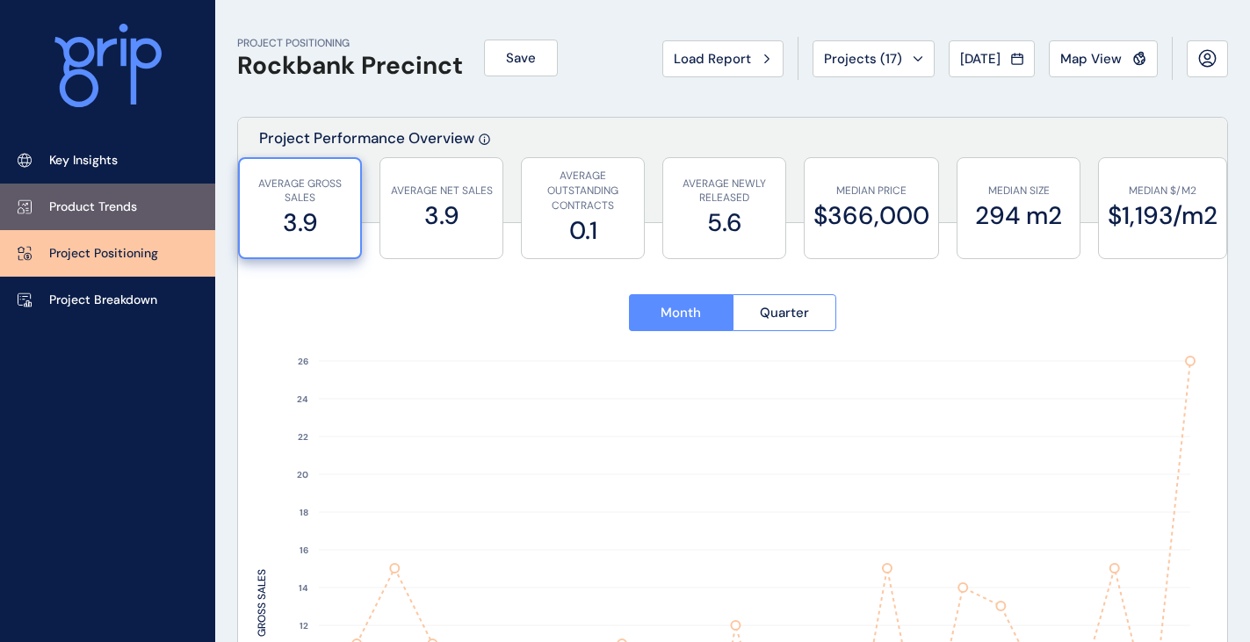
click at [122, 214] on p "Product Trends" at bounding box center [93, 207] width 88 height 18
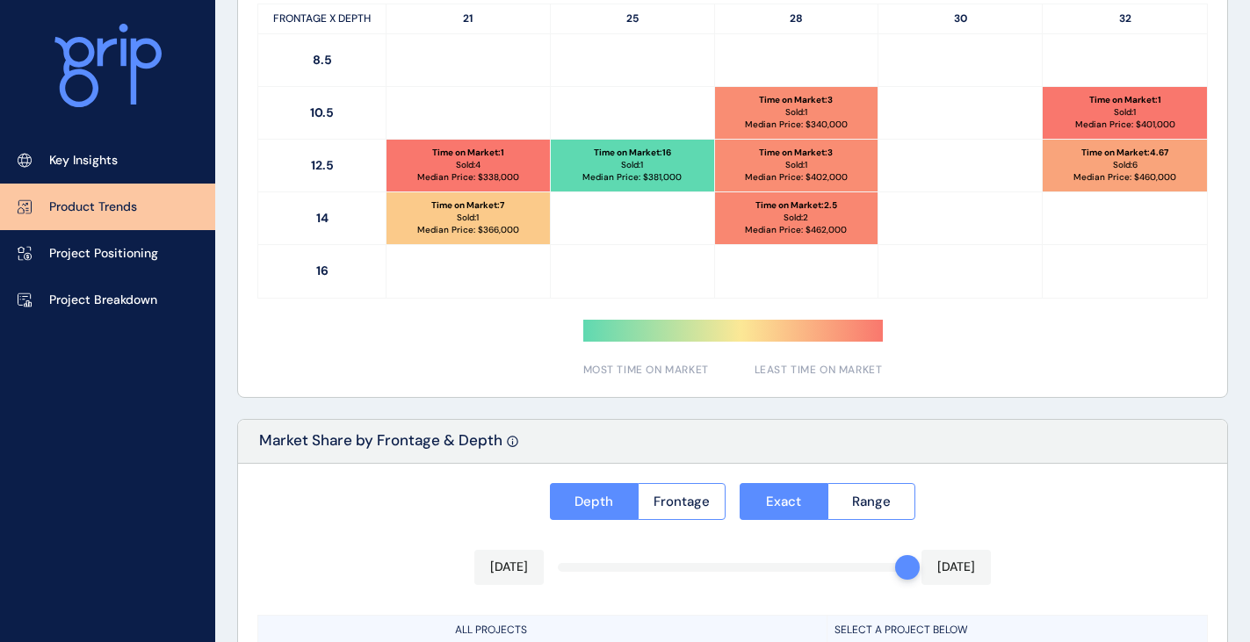
scroll to position [878, 0]
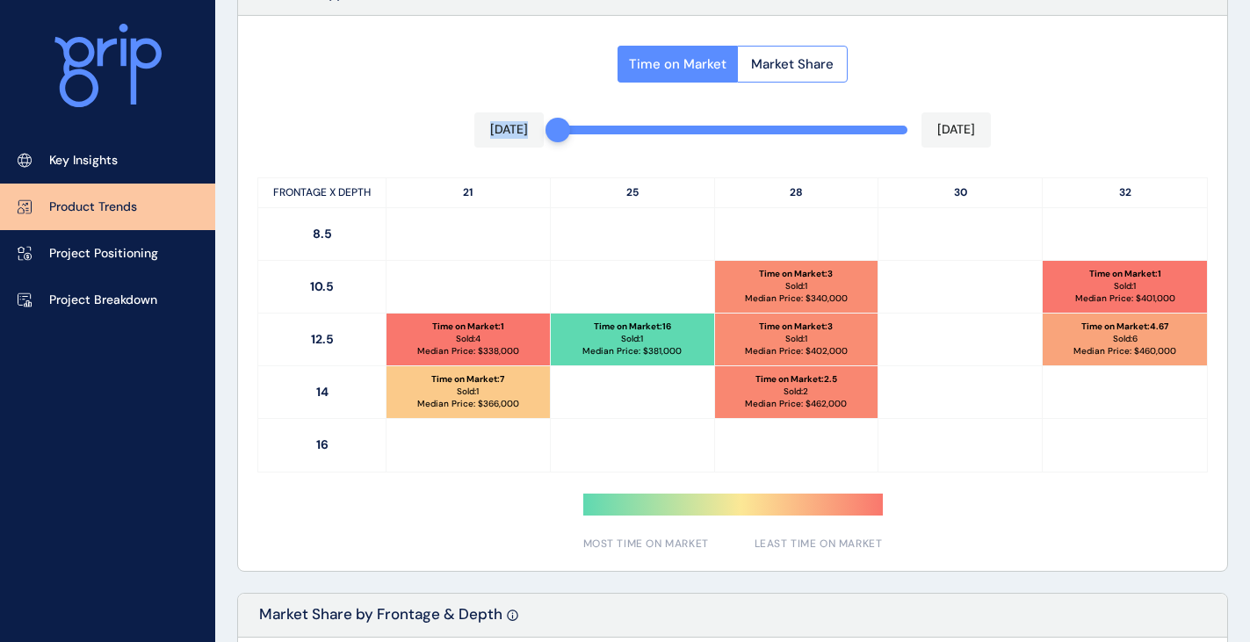
drag, startPoint x: 906, startPoint y: 131, endPoint x: 498, endPoint y: 128, distance: 408.4
click at [498, 128] on div "Time on Market Market Share [DATE] [DATE] FRONTAGE X DEPTH 21 25 28 30 32 8.5 1…" at bounding box center [732, 293] width 989 height 555
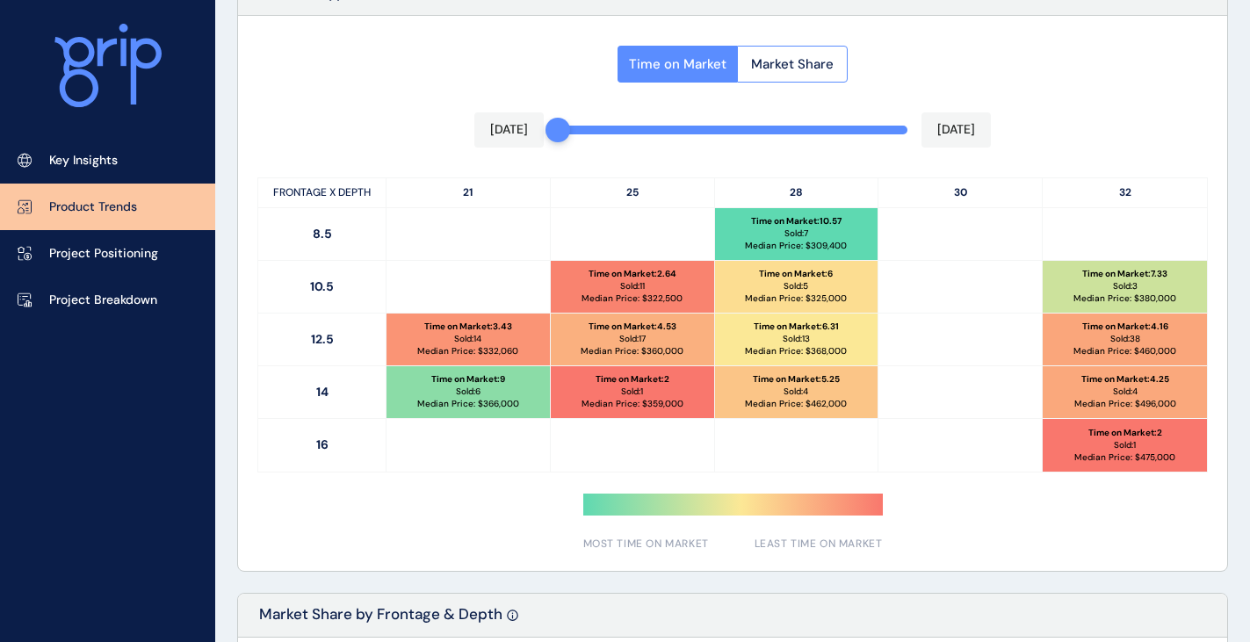
drag, startPoint x: 518, startPoint y: 73, endPoint x: 530, endPoint y: 69, distance: 11.9
click at [518, 73] on div "Time on Market Market Share [DATE] [DATE] FRONTAGE X DEPTH 21 25 28 30 32 8.5 T…" at bounding box center [732, 293] width 989 height 555
click at [762, 63] on span "Market Share" at bounding box center [792, 64] width 83 height 18
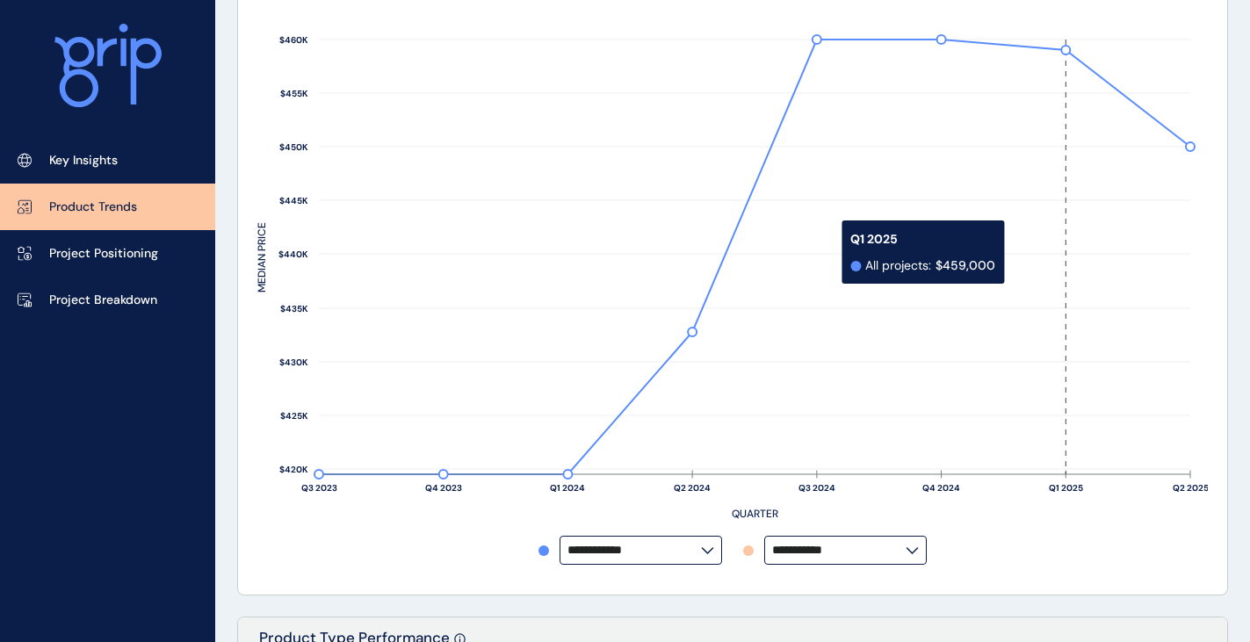
scroll to position [0, 0]
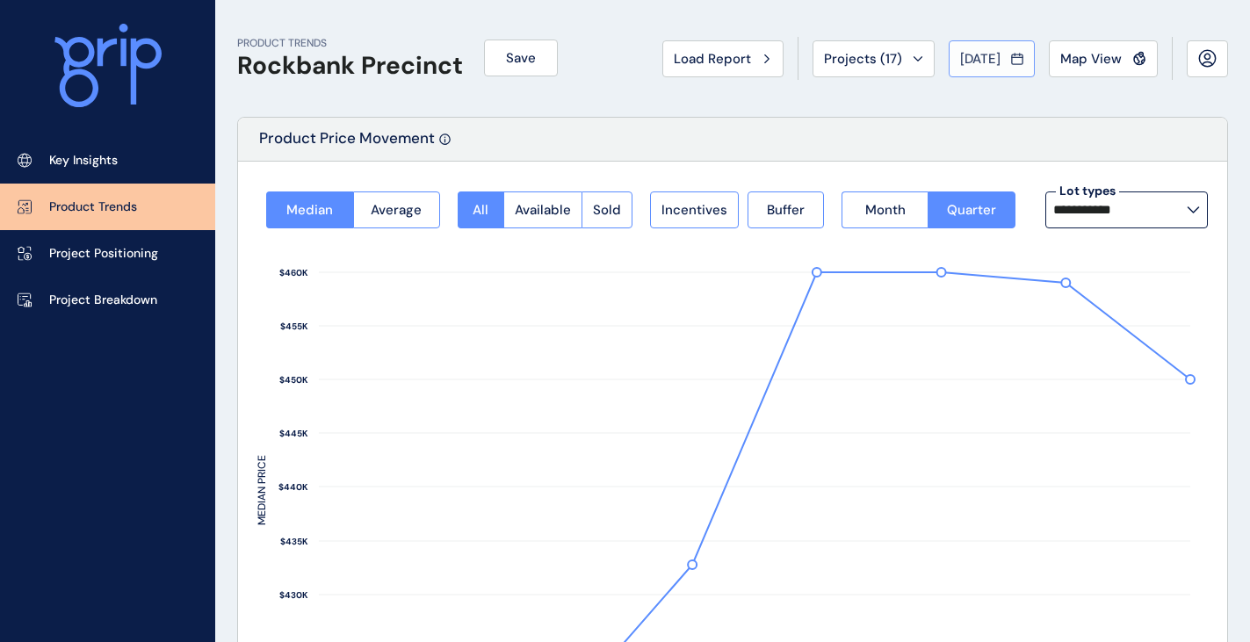
click at [968, 58] on span "[DATE]" at bounding box center [980, 59] width 40 height 18
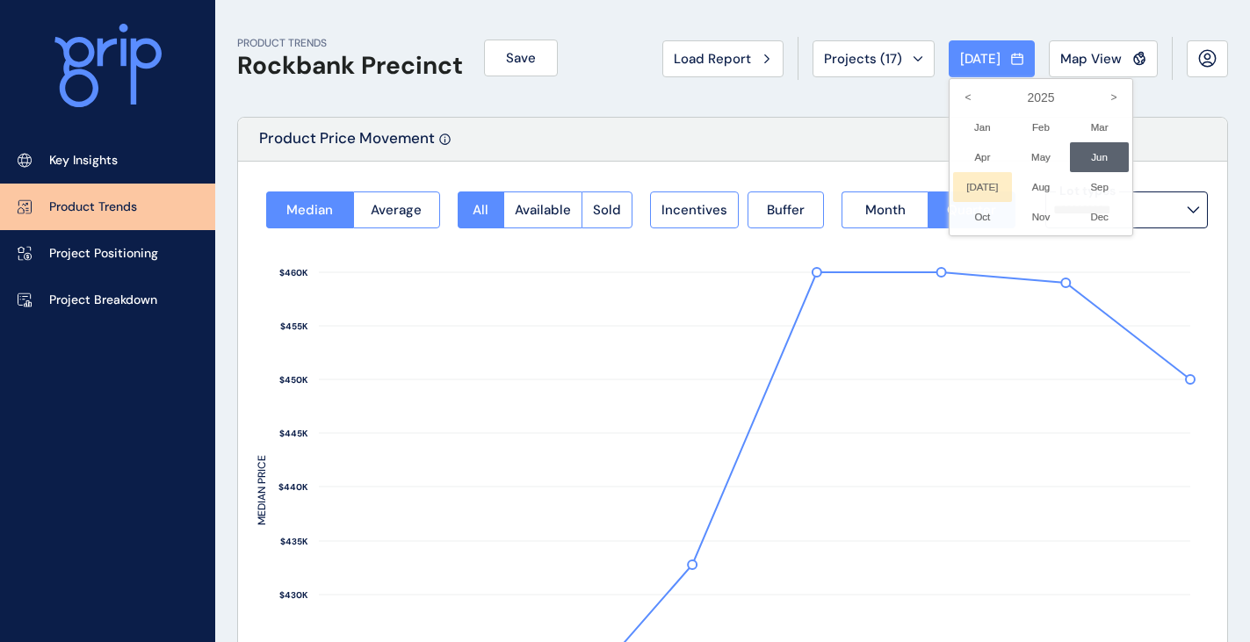
click at [960, 192] on li "[DATE] No report is available for this period. New months are usually published…" at bounding box center [982, 187] width 59 height 30
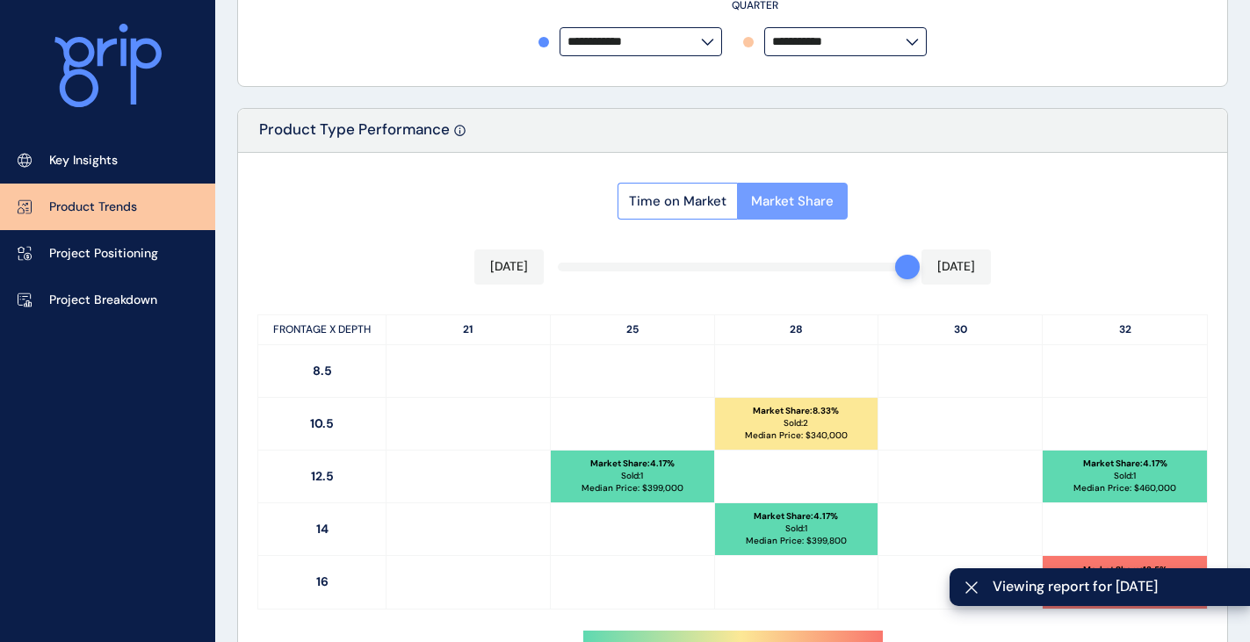
scroll to position [703, 0]
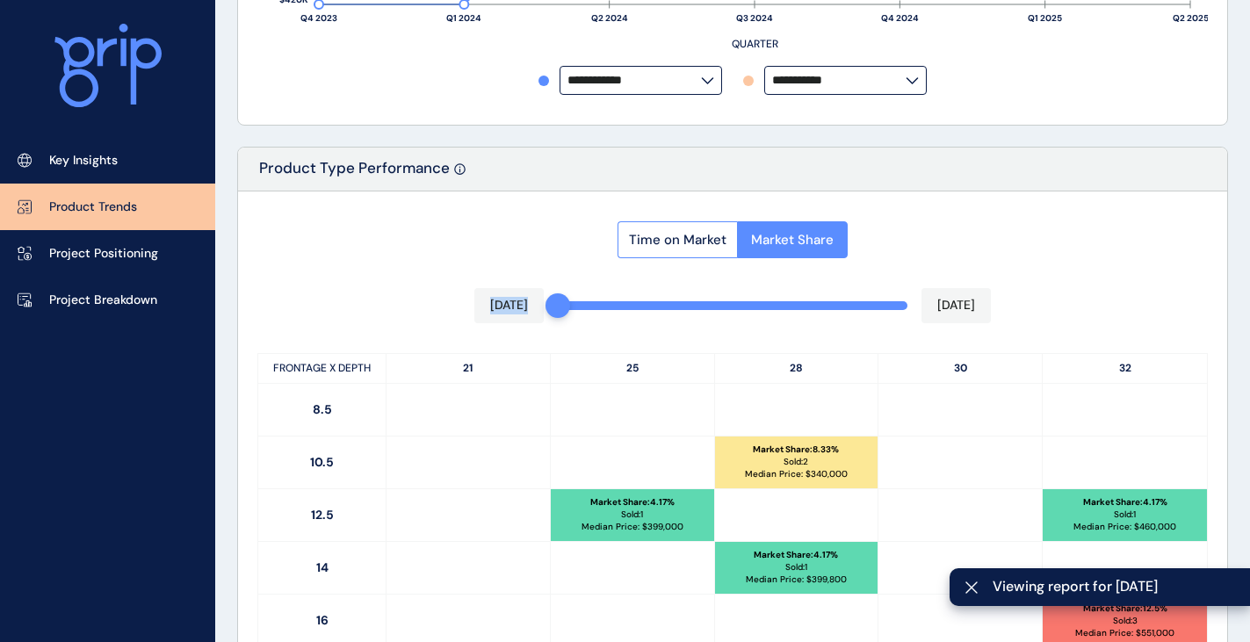
drag, startPoint x: 896, startPoint y: 303, endPoint x: 860, endPoint y: 314, distance: 37.5
click at [471, 317] on div "Time on Market Market Share [DATE] [DATE] FRONTAGE X DEPTH 21 25 28 30 32 8.5 1…" at bounding box center [732, 468] width 989 height 555
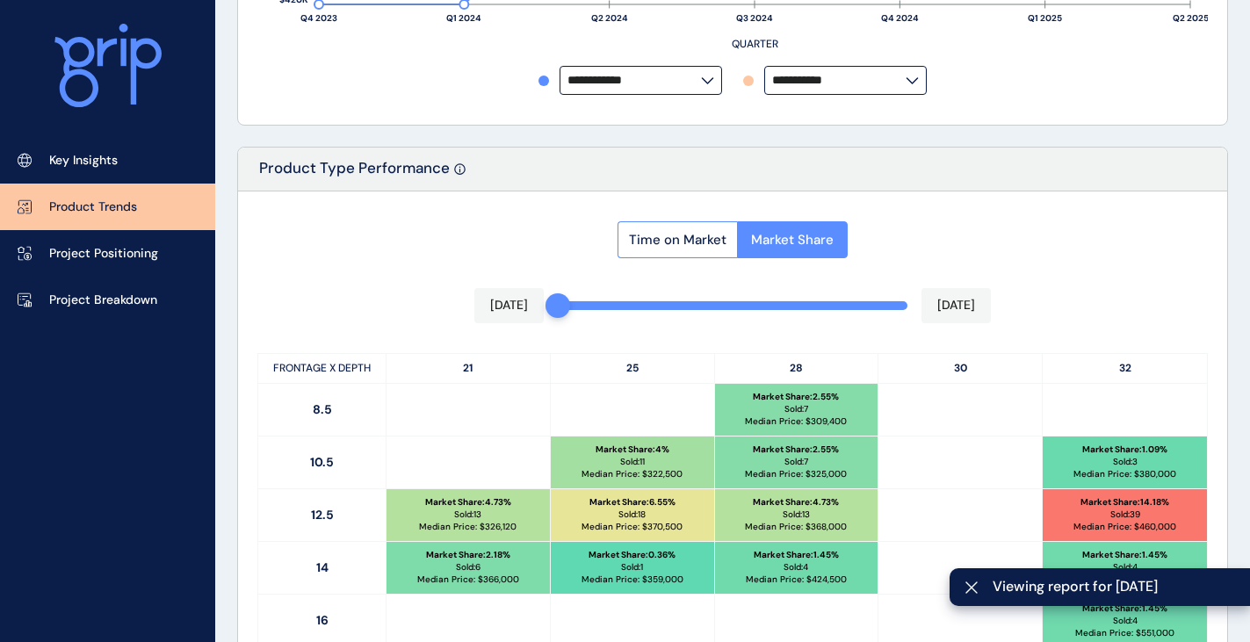
click at [387, 256] on div "Time on Market Market Share [DATE] [DATE] FRONTAGE X DEPTH 21 25 28 30 32 8.5 M…" at bounding box center [732, 468] width 989 height 555
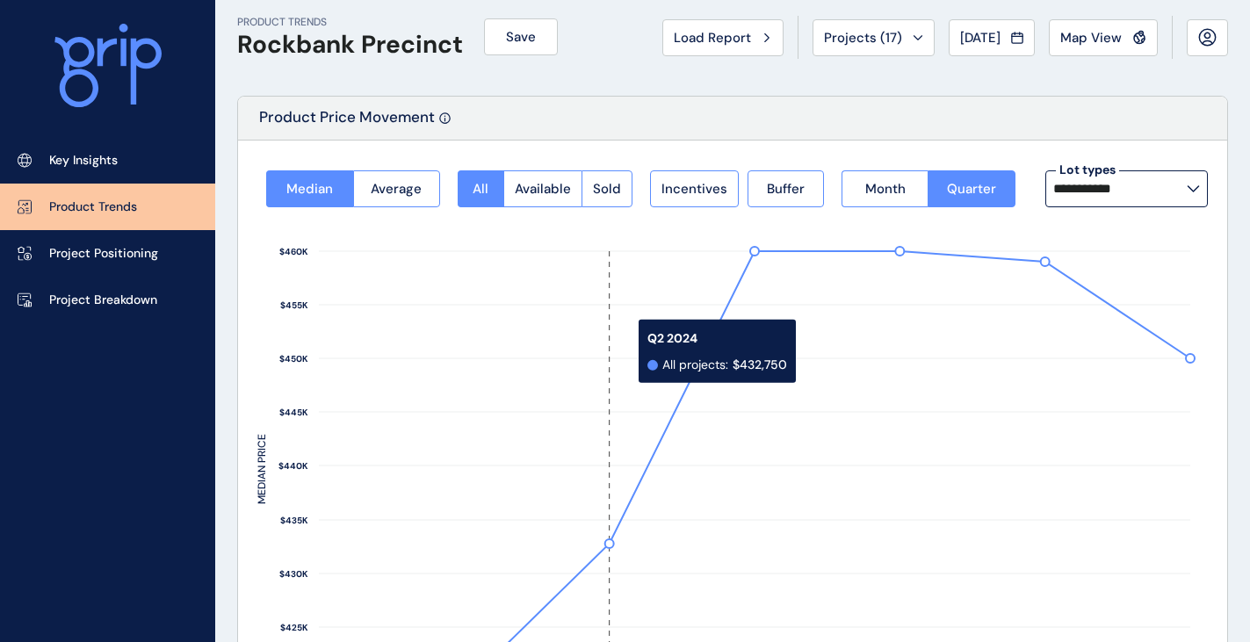
scroll to position [0, 0]
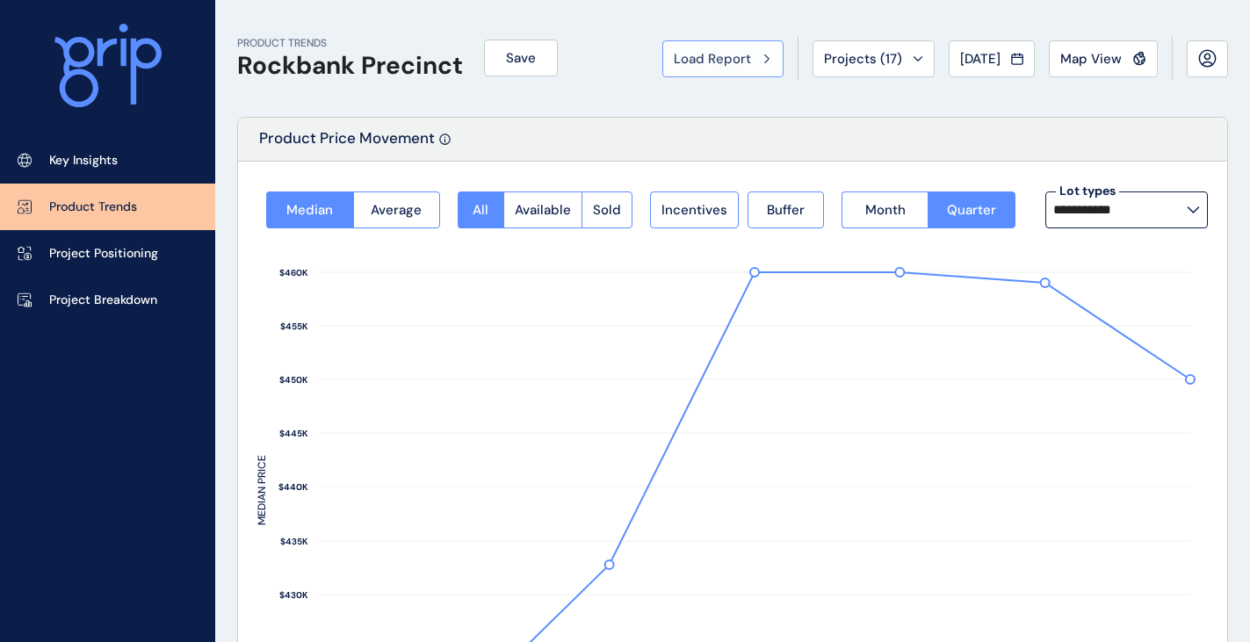
click at [711, 52] on span "Load Report" at bounding box center [712, 59] width 77 height 18
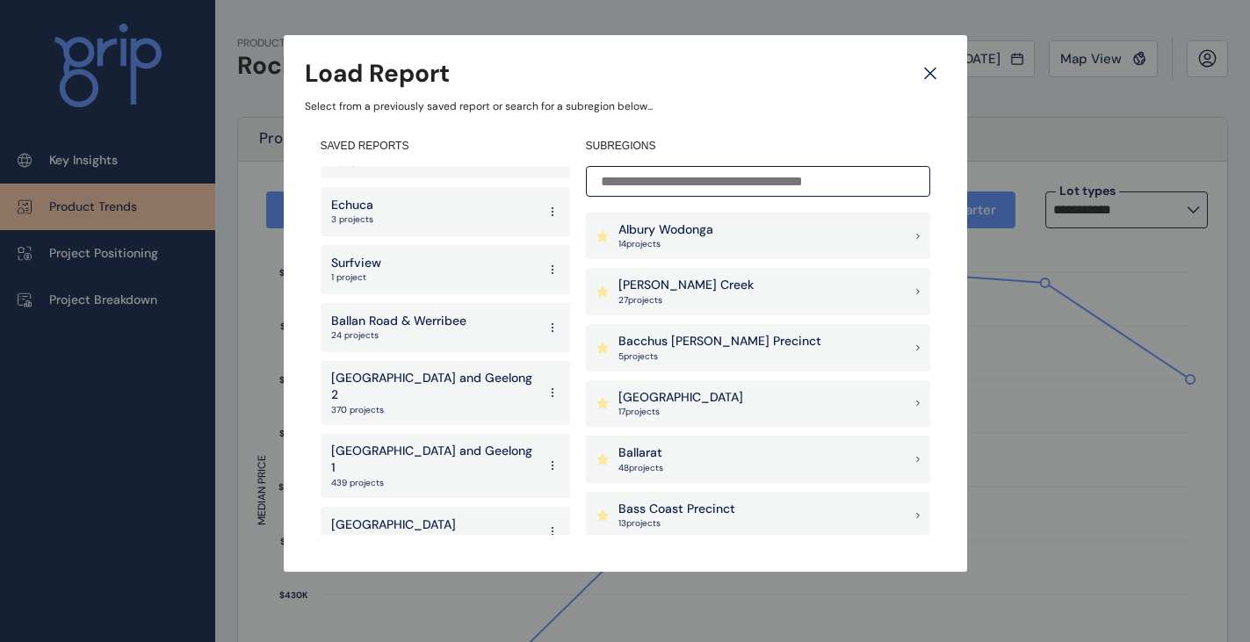
scroll to position [3289, 0]
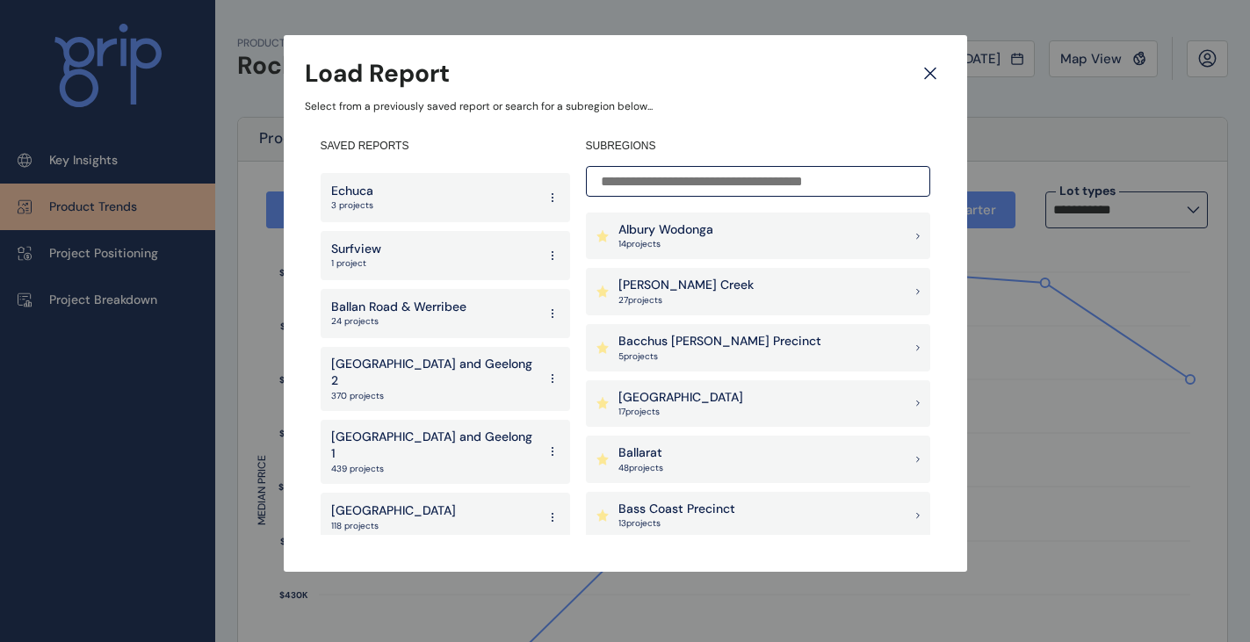
click at [376, 618] on p "West" at bounding box center [356, 627] width 51 height 18
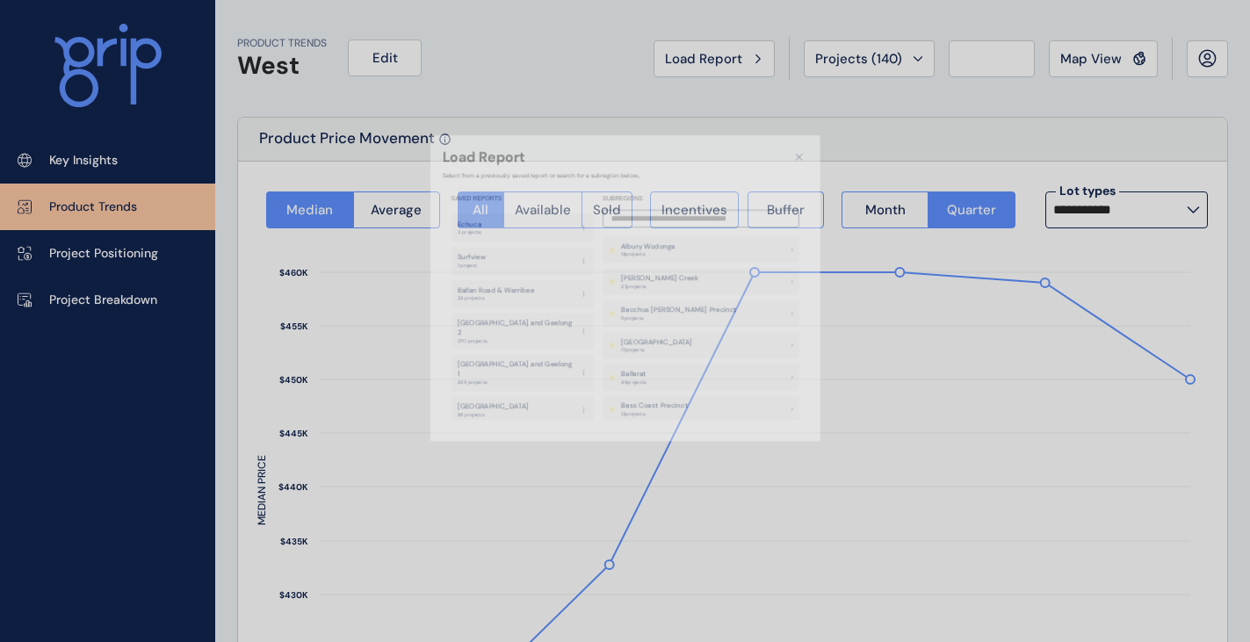
type input "**********"
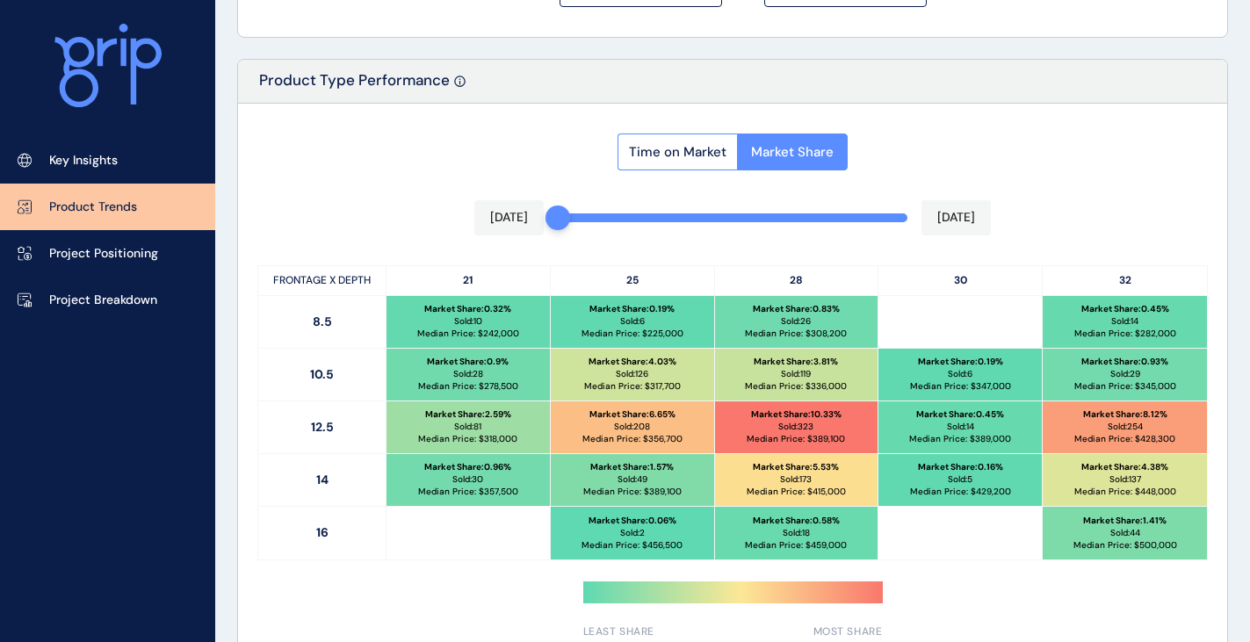
scroll to position [790, 0]
click at [634, 154] on span "Time on Market" at bounding box center [677, 152] width 97 height 18
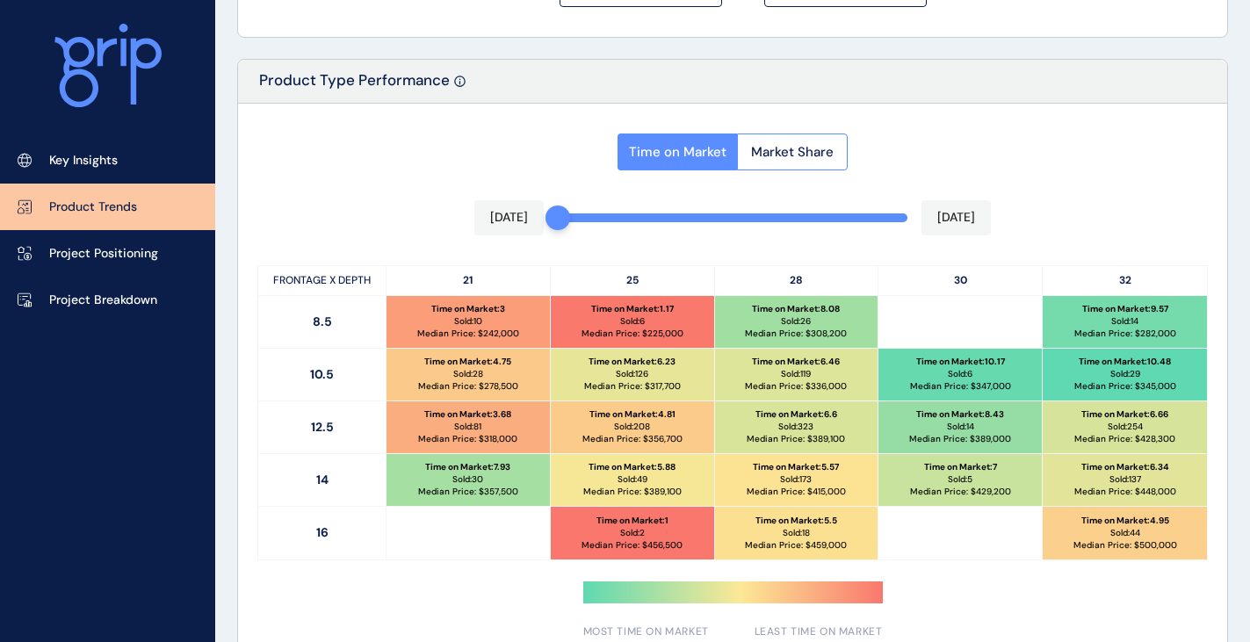
click at [430, 119] on div "Time on Market Market Share [DATE] [DATE] FRONTAGE X DEPTH 21 25 28 30 32 8.5 T…" at bounding box center [732, 381] width 989 height 555
click at [690, 432] on div "Time on Market : 4.81 Sold: 208 Median Price: $ 356,700" at bounding box center [632, 427] width 163 height 52
drag, startPoint x: 589, startPoint y: 414, endPoint x: 701, endPoint y: 441, distance: 114.8
click at [701, 441] on div "Time on Market : 4.81 Sold: 208 Median Price: $ 356,700" at bounding box center [632, 427] width 163 height 52
